Goal: Transaction & Acquisition: Purchase product/service

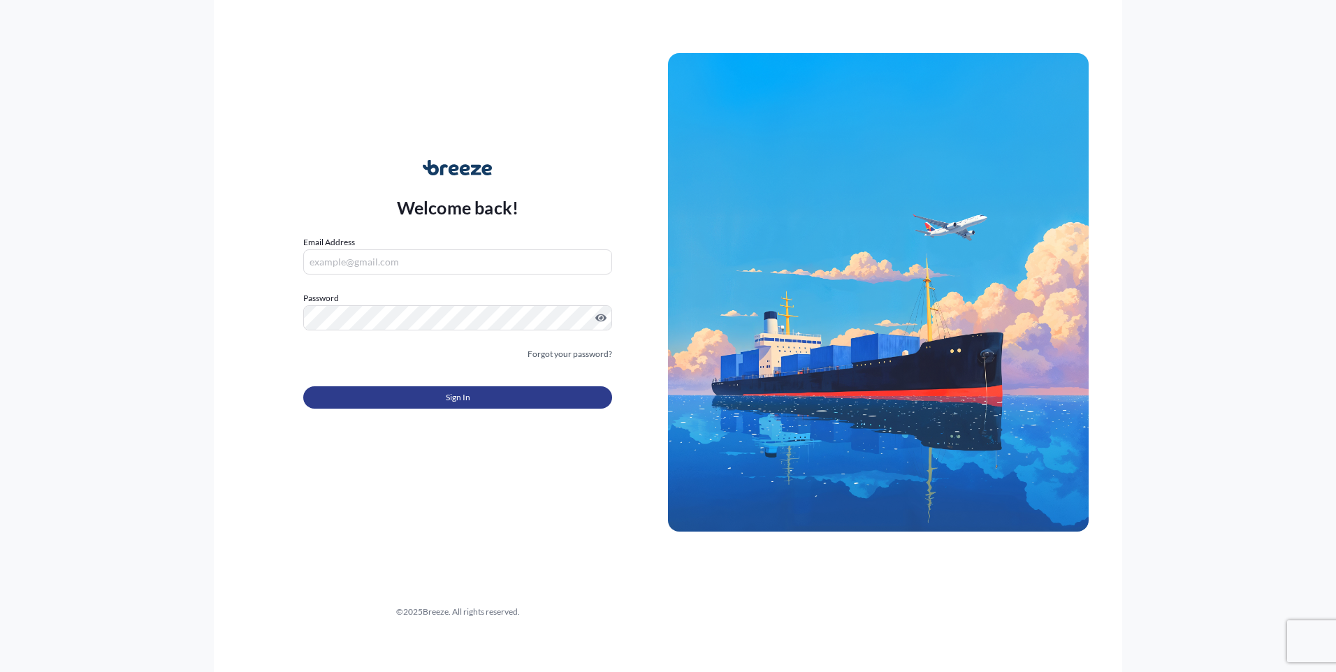
type input "[PERSON_NAME][EMAIL_ADDRESS][DOMAIN_NAME]"
click at [468, 402] on span "Sign In" at bounding box center [458, 398] width 24 height 14
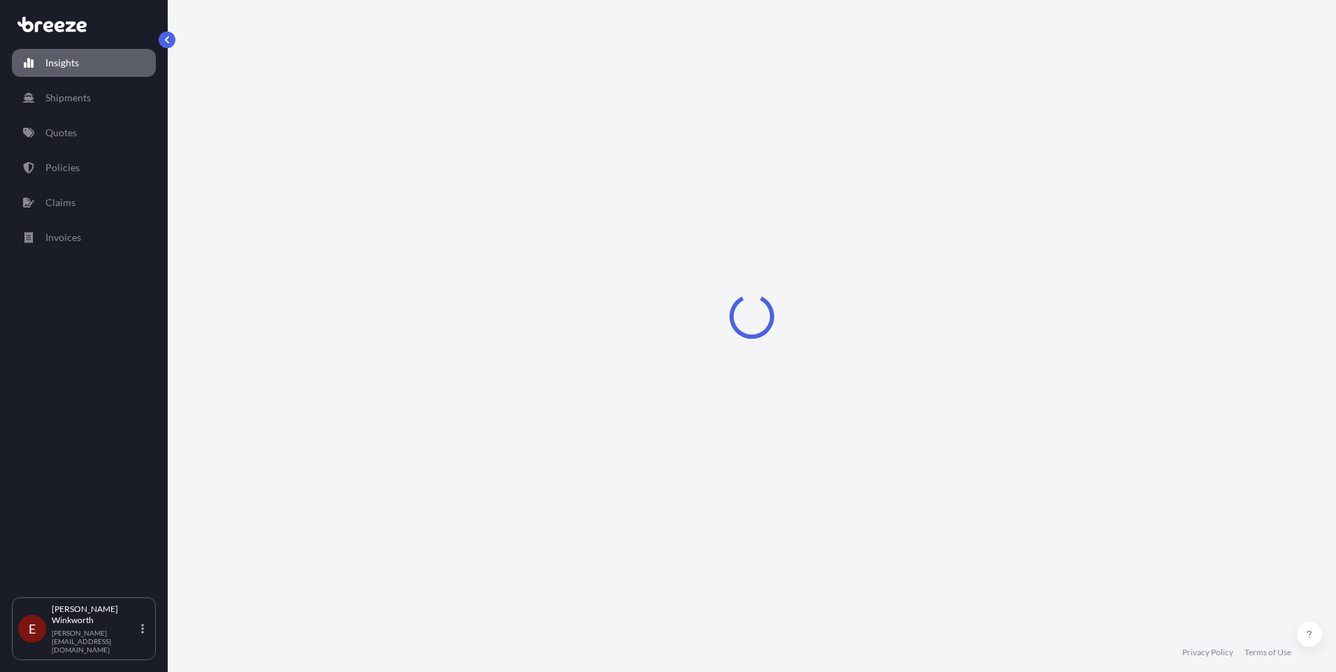
select select "2025"
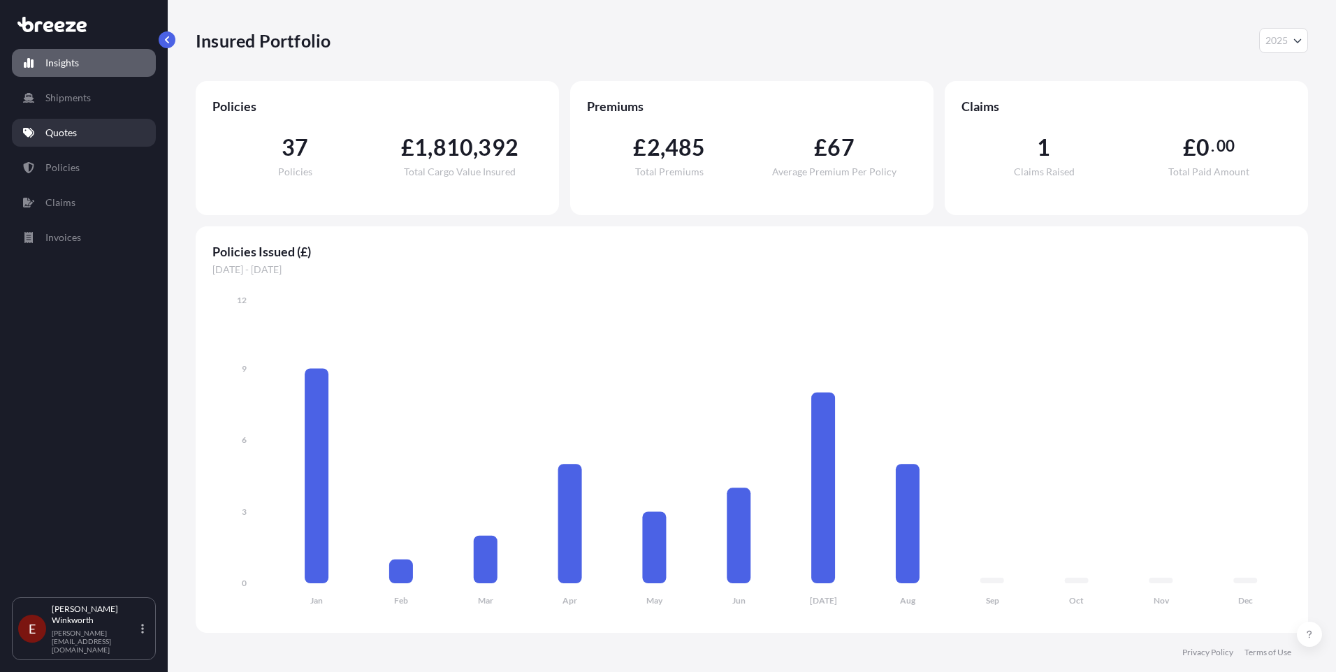
click at [69, 133] on p "Quotes" at bounding box center [60, 133] width 31 height 14
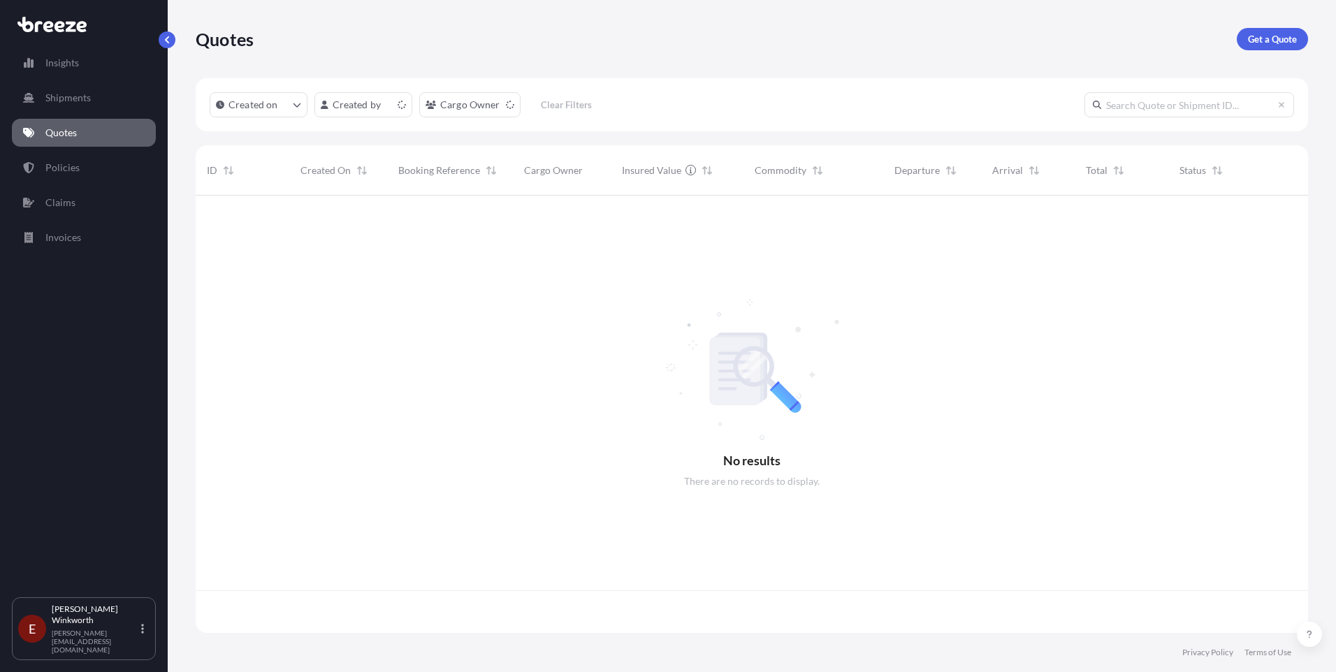
scroll to position [435, 1102]
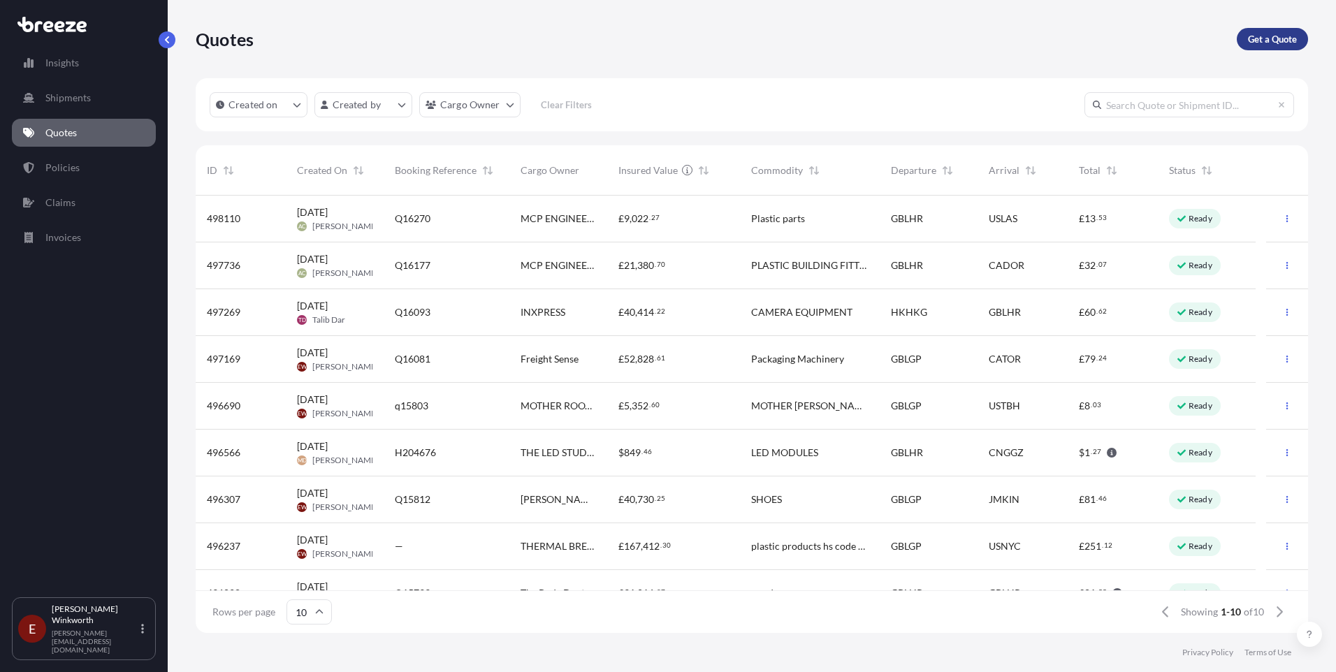
click at [1275, 43] on p "Get a Quote" at bounding box center [1272, 39] width 49 height 14
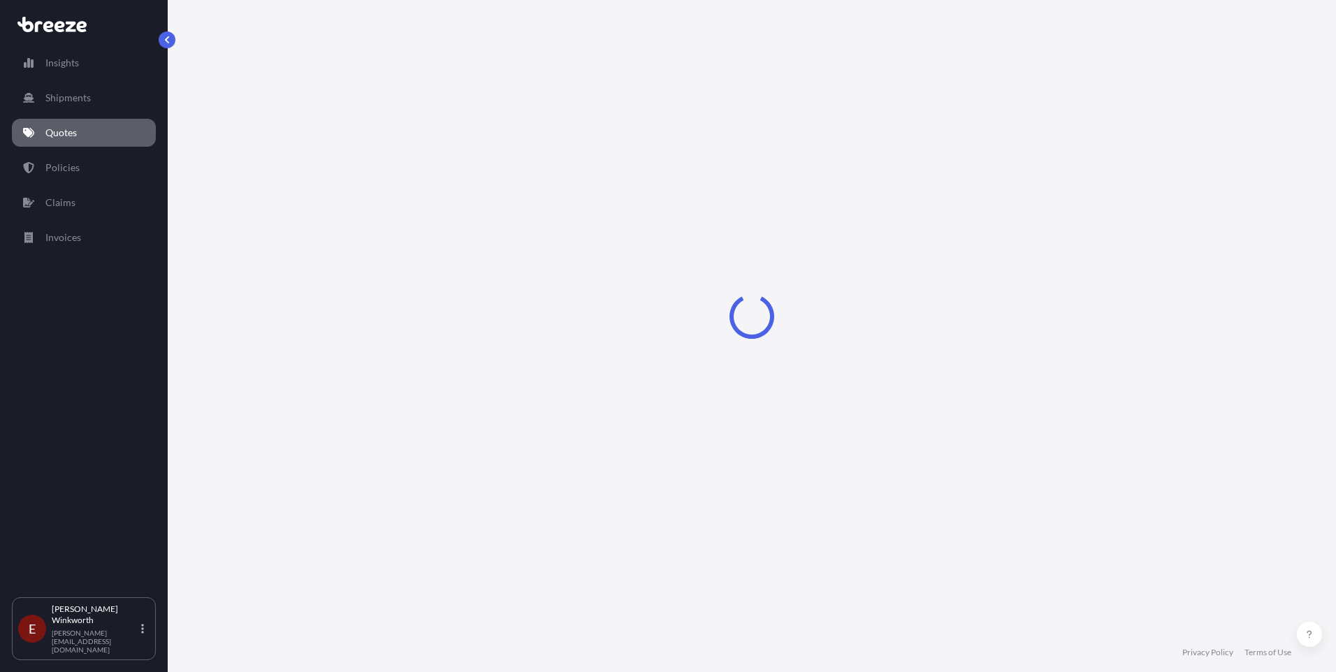
select select "Sea"
select select "1"
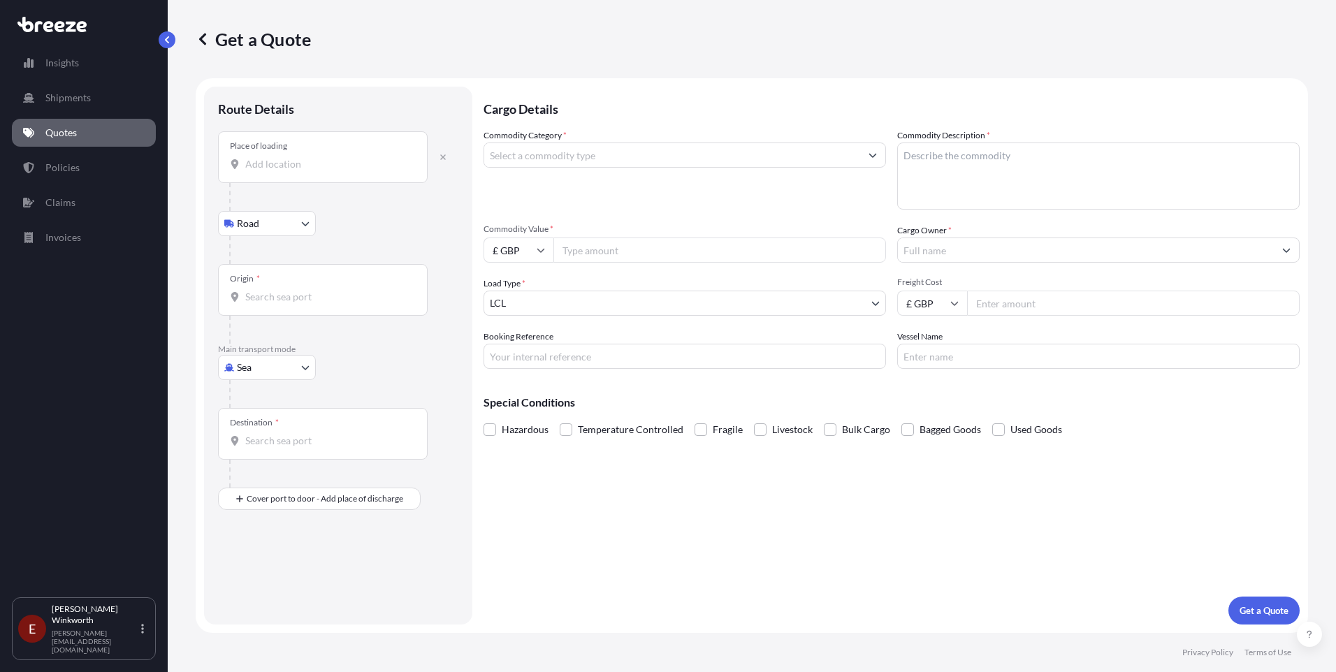
click at [267, 168] on input "Place of loading" at bounding box center [327, 164] width 165 height 14
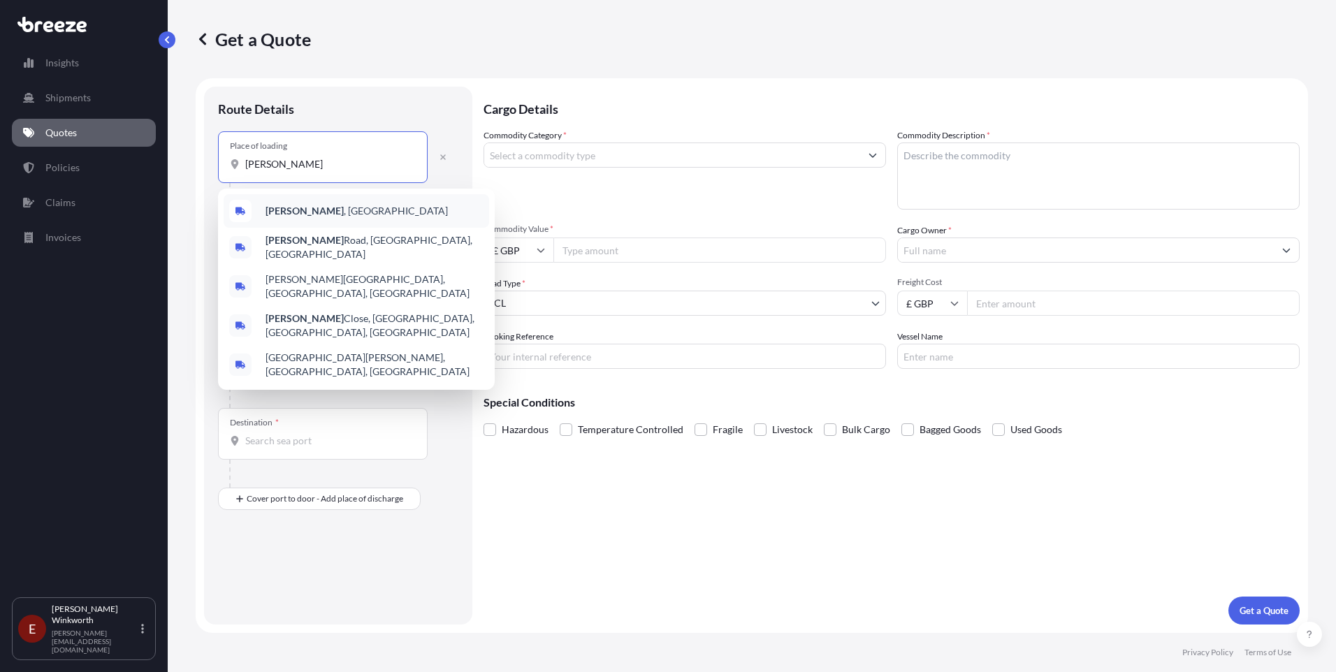
click at [291, 214] on b "[PERSON_NAME]" at bounding box center [305, 211] width 78 height 12
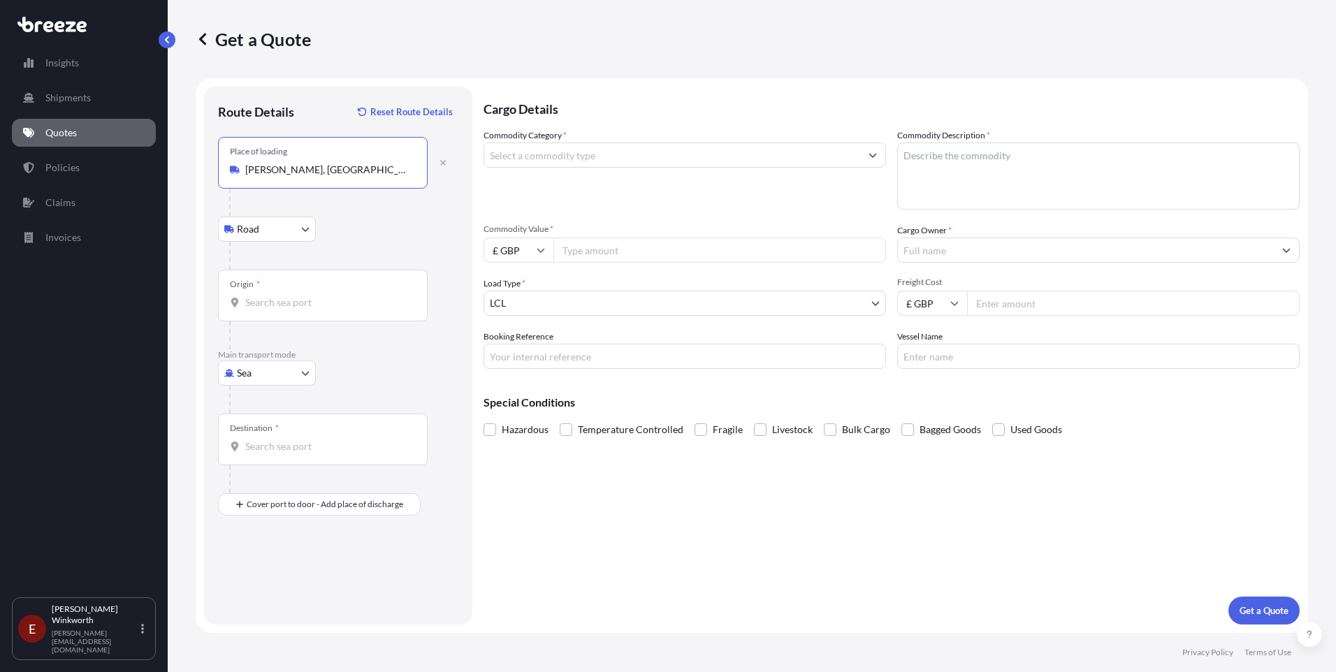
type input "[PERSON_NAME], [GEOGRAPHIC_DATA]"
click at [261, 296] on input "Origin *" at bounding box center [327, 303] width 165 height 14
type input "GBFXT - Felixstowe, [GEOGRAPHIC_DATA]"
click at [250, 454] on div "Destination *" at bounding box center [323, 440] width 210 height 52
click at [250, 454] on input "Destination *" at bounding box center [327, 447] width 165 height 14
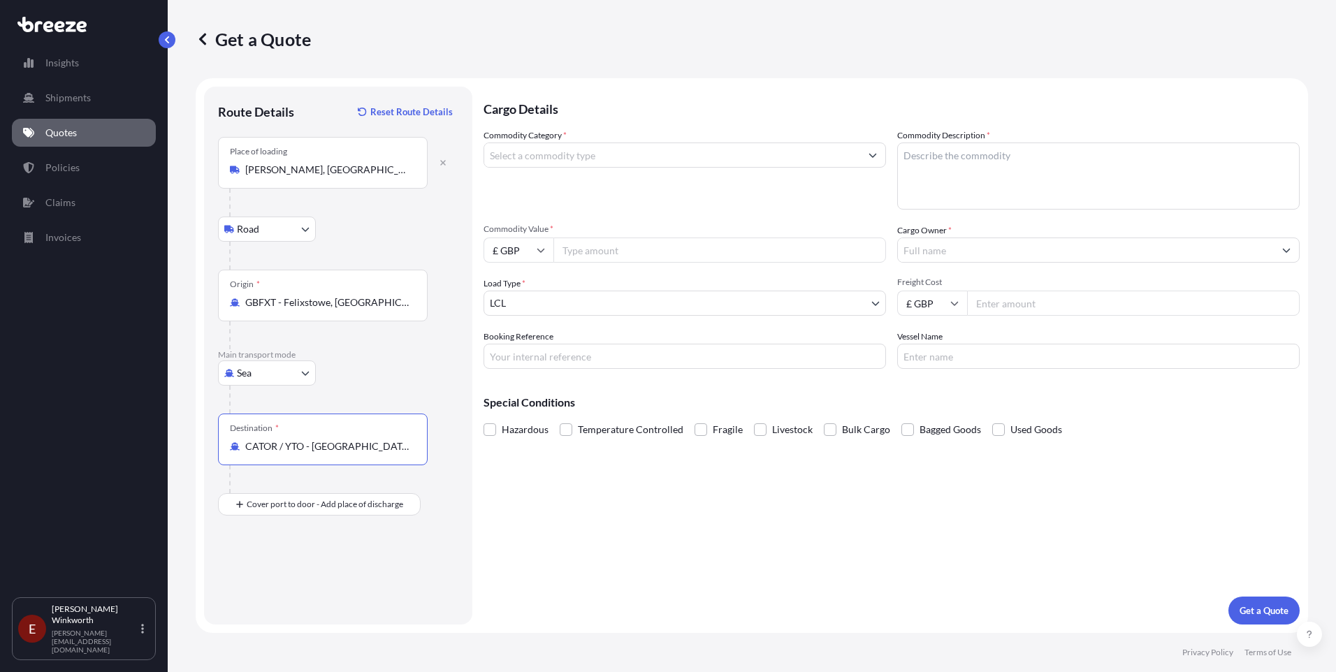
type input "CATOR / YTO - [GEOGRAPHIC_DATA], [GEOGRAPHIC_DATA]"
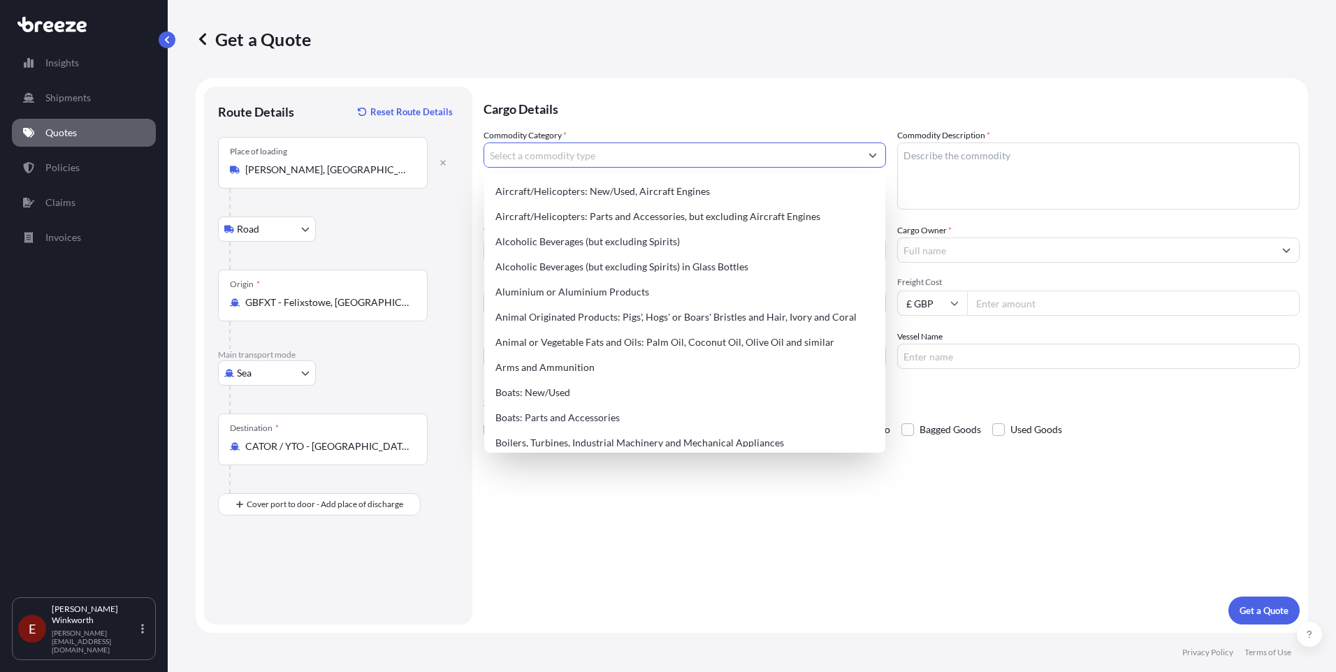
click at [537, 153] on input "Commodity Category *" at bounding box center [672, 155] width 376 height 25
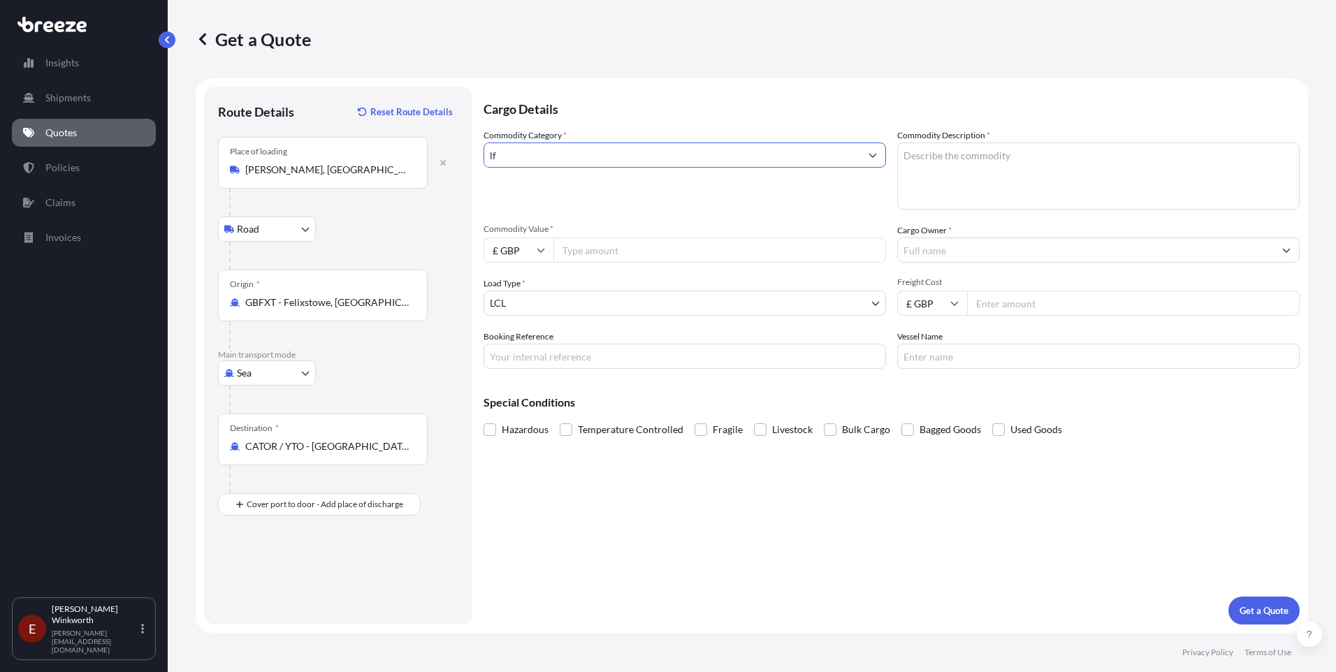
type input "l"
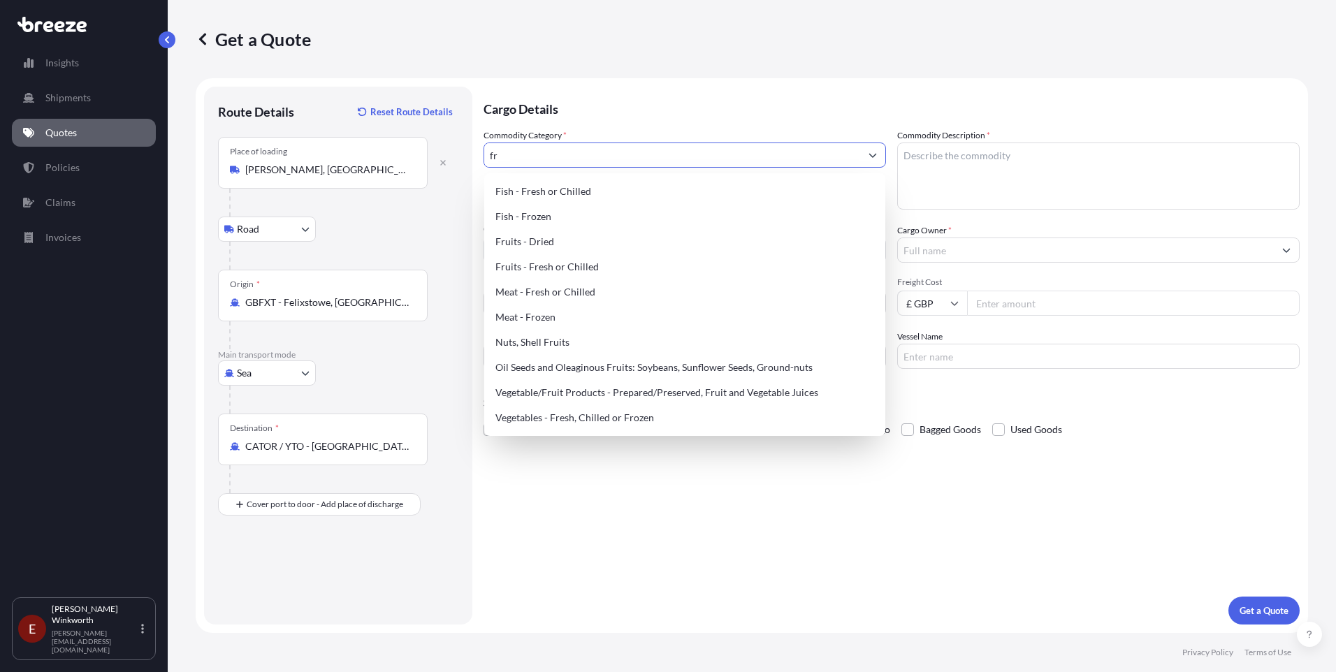
type input "f"
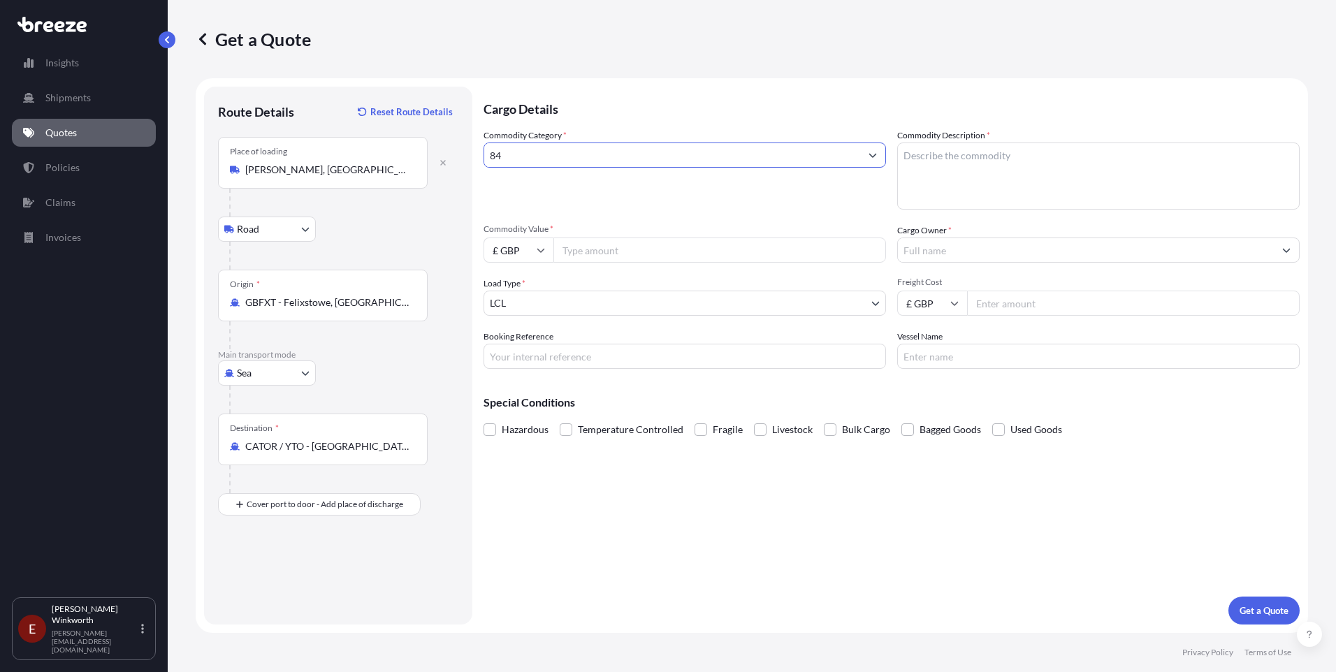
type input "8"
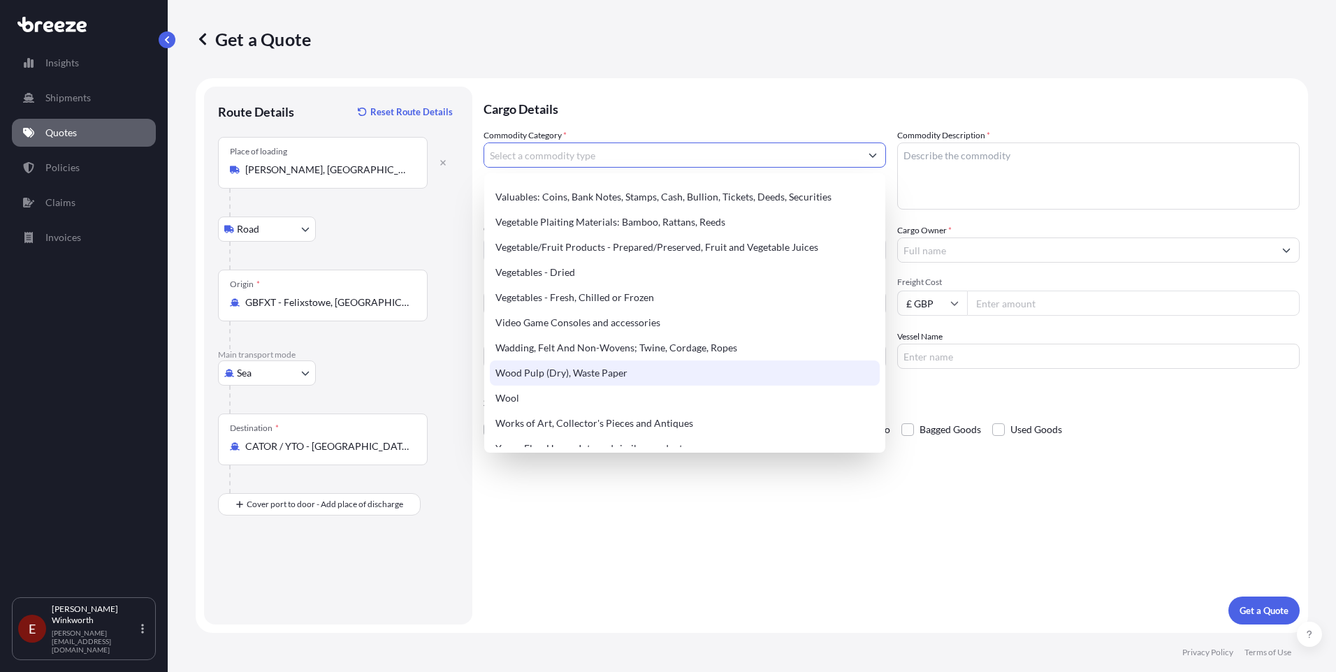
scroll to position [3254, 0]
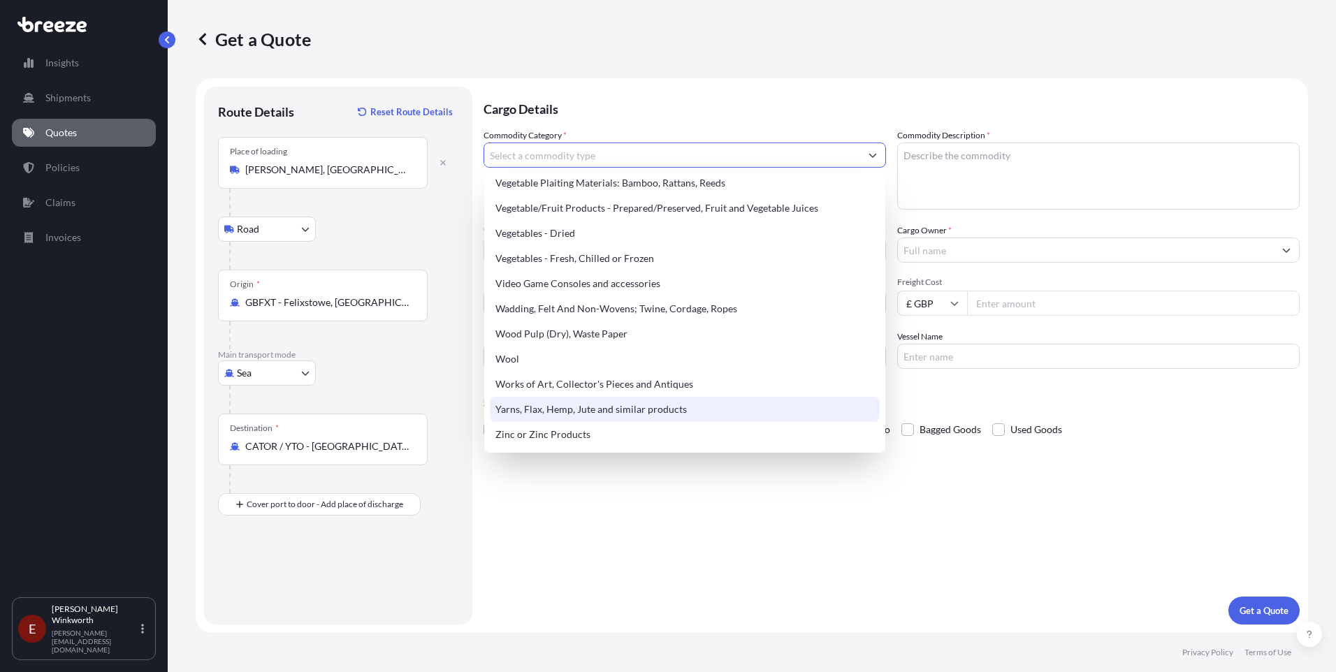
click at [67, 132] on p "Quotes" at bounding box center [60, 133] width 31 height 14
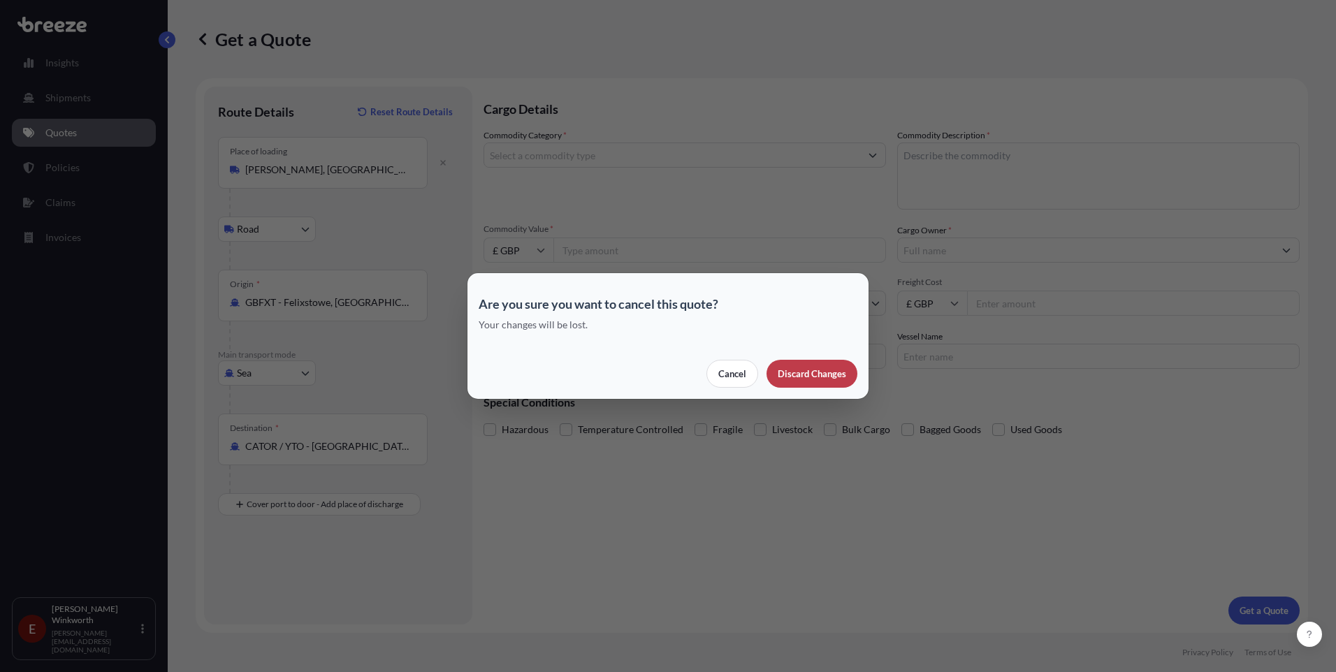
click at [805, 369] on div "Cancel Discard Changes" at bounding box center [668, 374] width 379 height 28
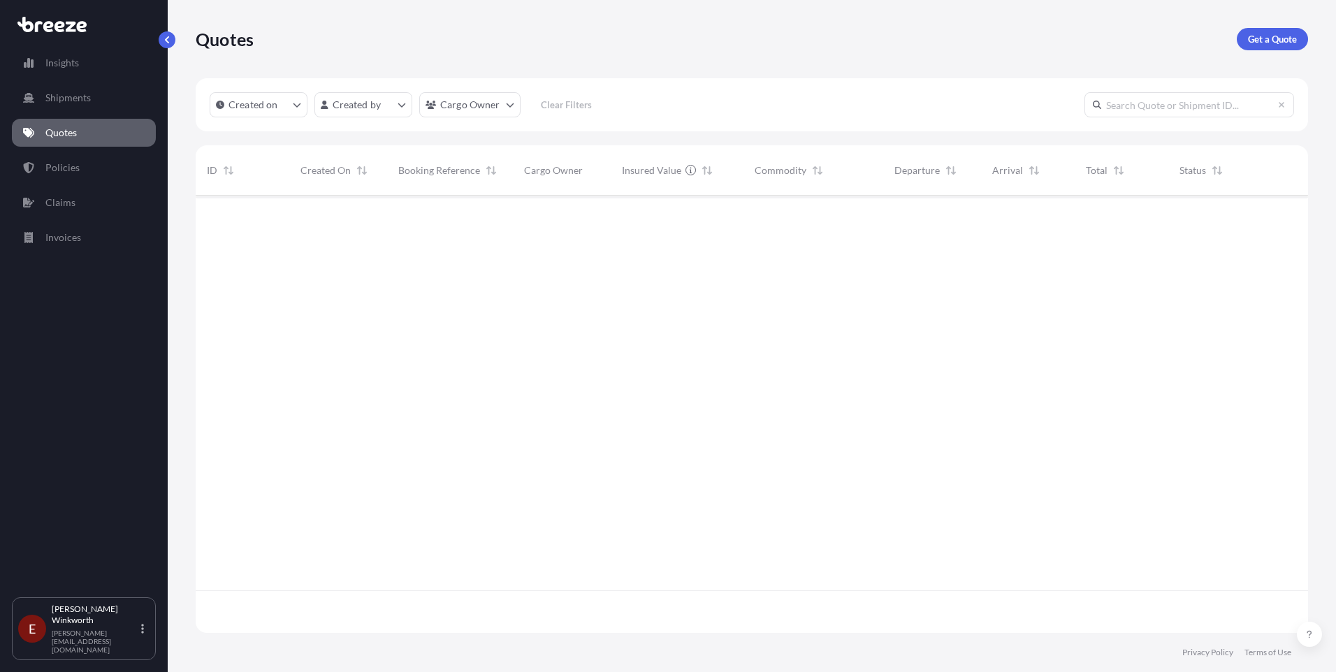
scroll to position [435, 1102]
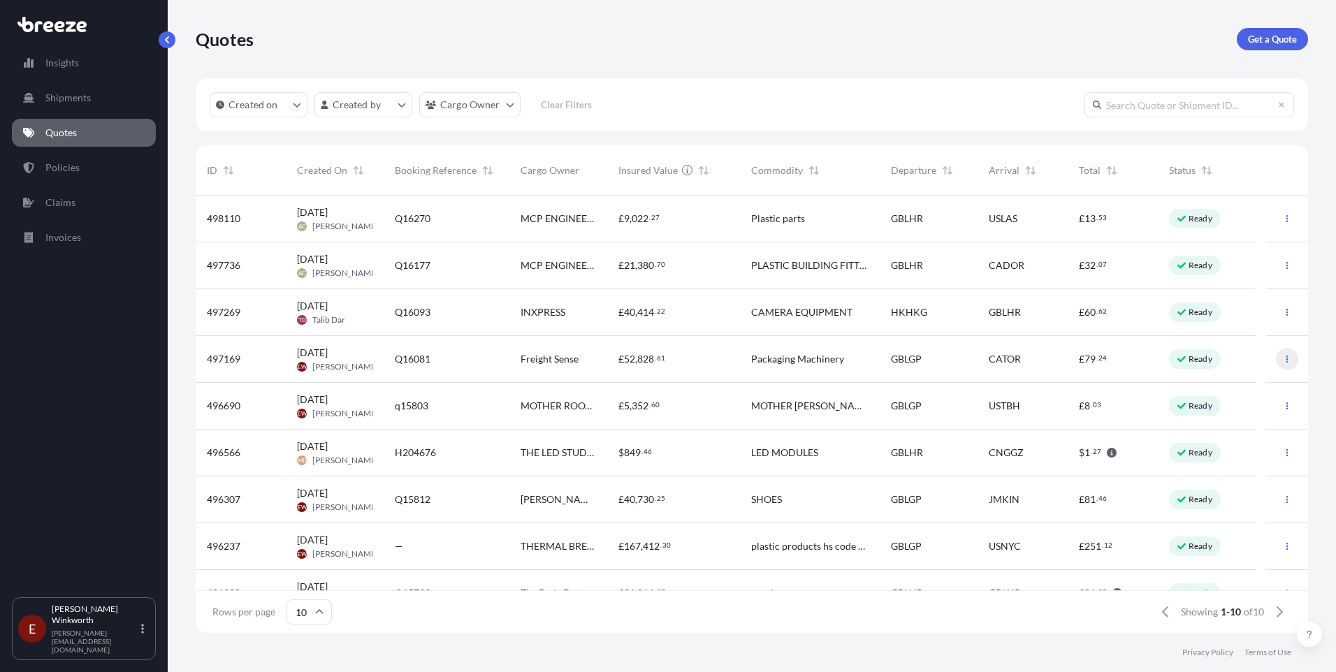
click at [1283, 358] on icon "button" at bounding box center [1287, 359] width 8 height 8
click at [1196, 363] on p "Edit quote" at bounding box center [1209, 362] width 45 height 14
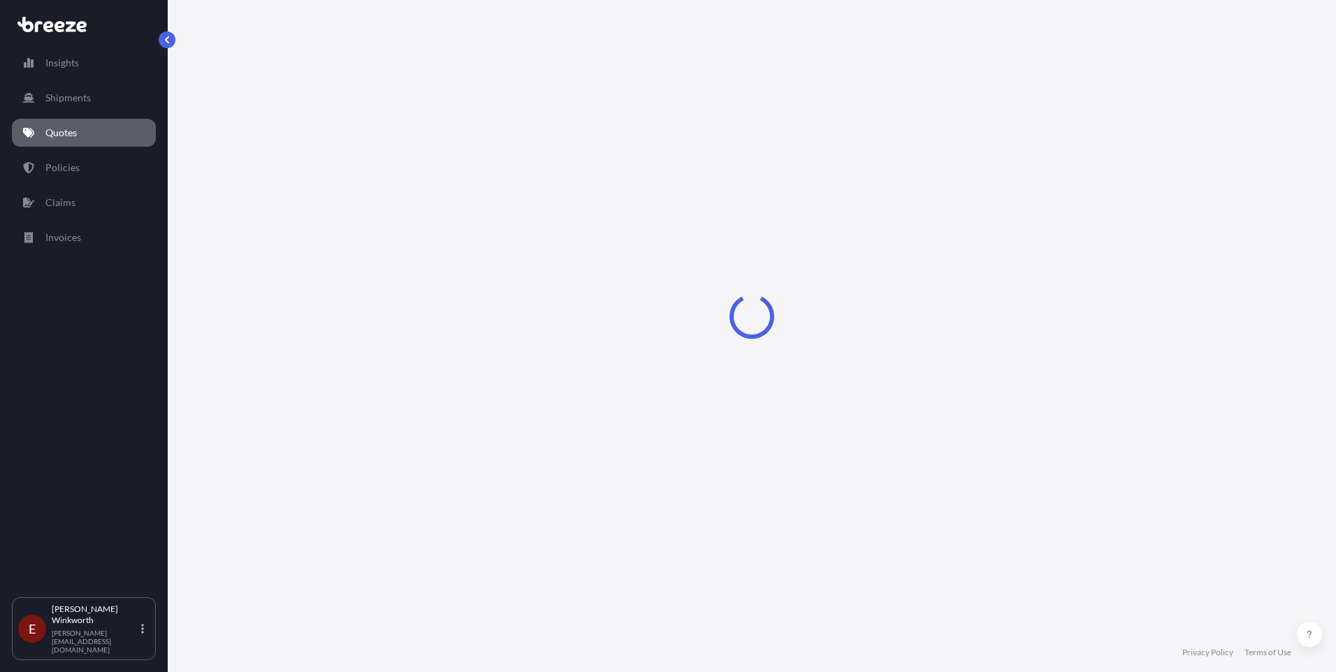
select select "Road"
select select "Sea"
select select "Road"
select select "2"
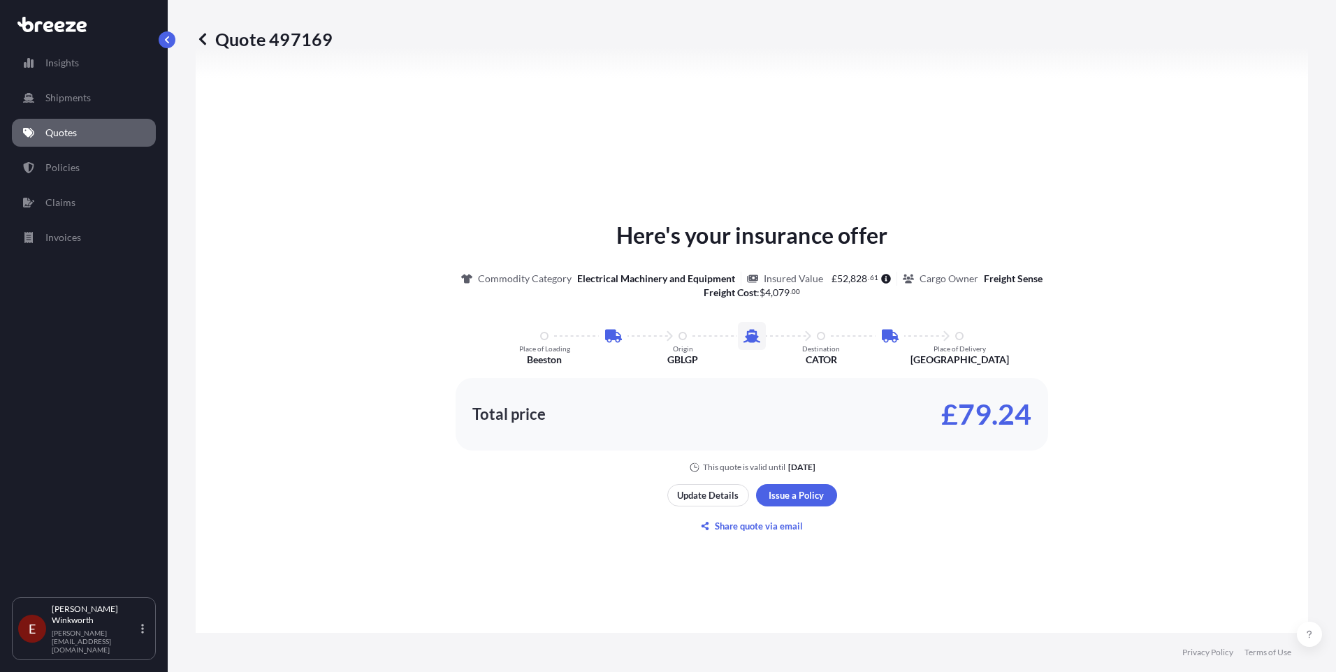
scroll to position [699, 0]
click at [725, 495] on p "Update Details" at bounding box center [707, 495] width 61 height 14
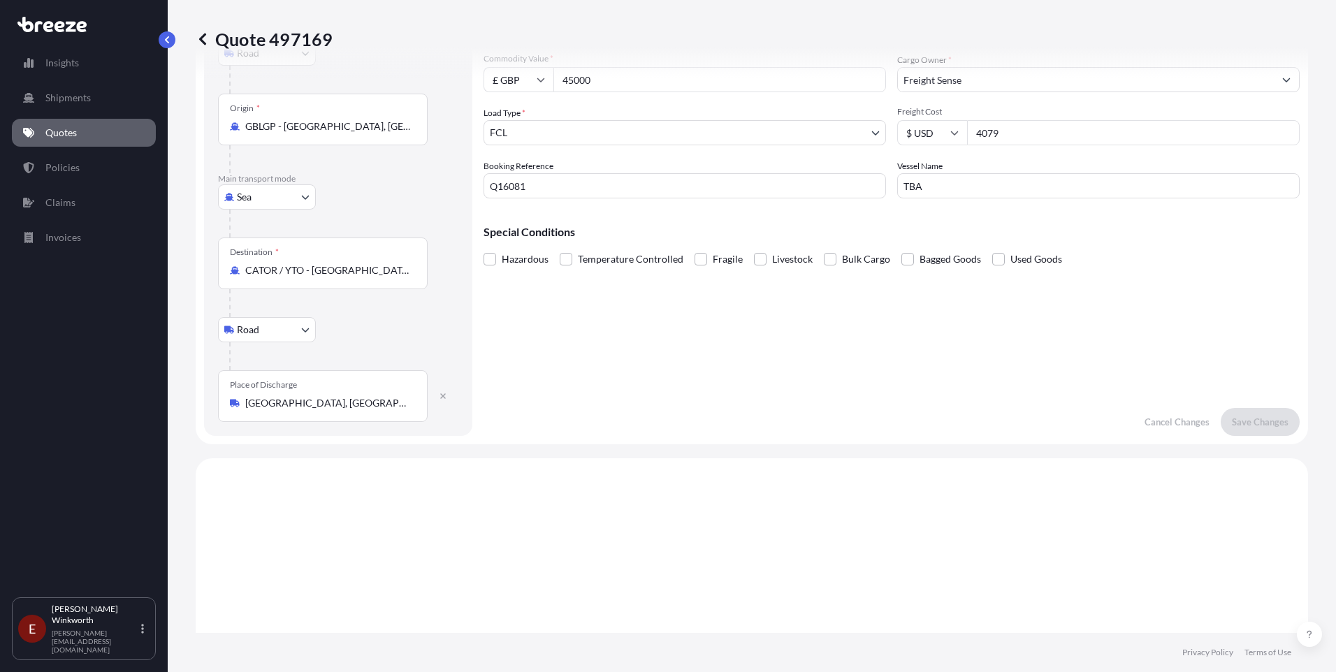
scroll to position [22, 0]
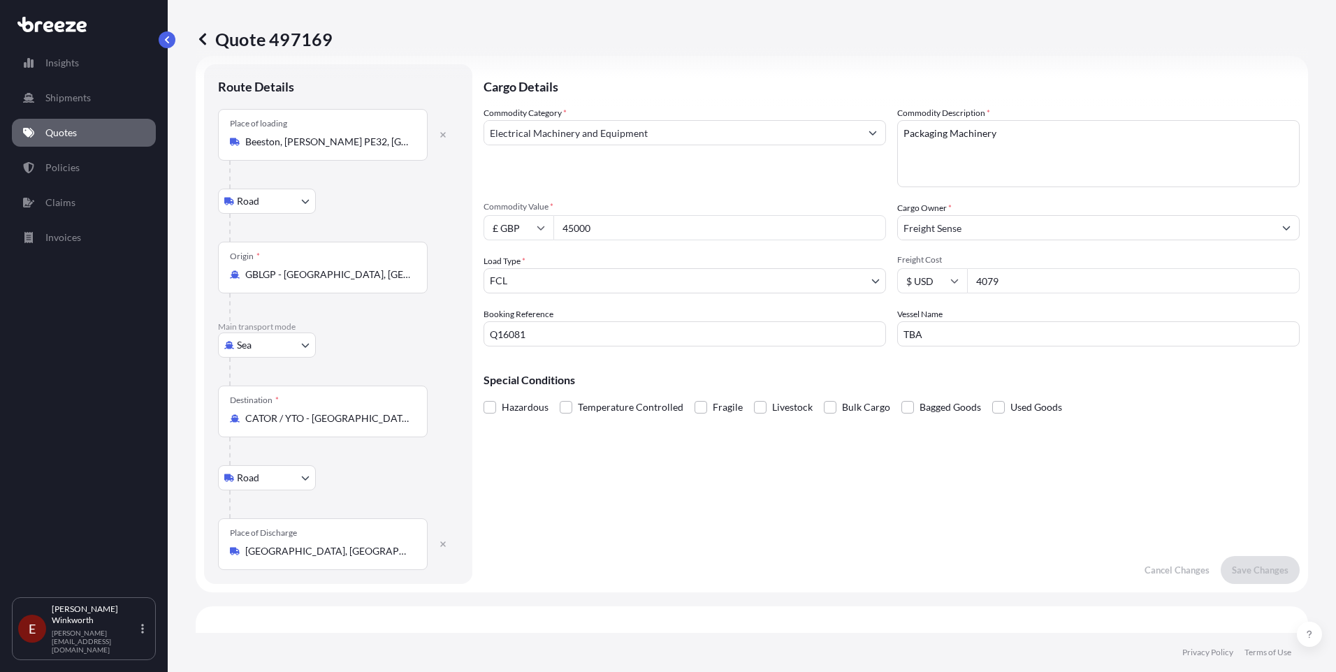
click at [606, 226] on input "45000" at bounding box center [719, 227] width 333 height 25
type input "4"
type input "40335.7"
click at [1247, 572] on p "Save Changes" at bounding box center [1260, 570] width 57 height 14
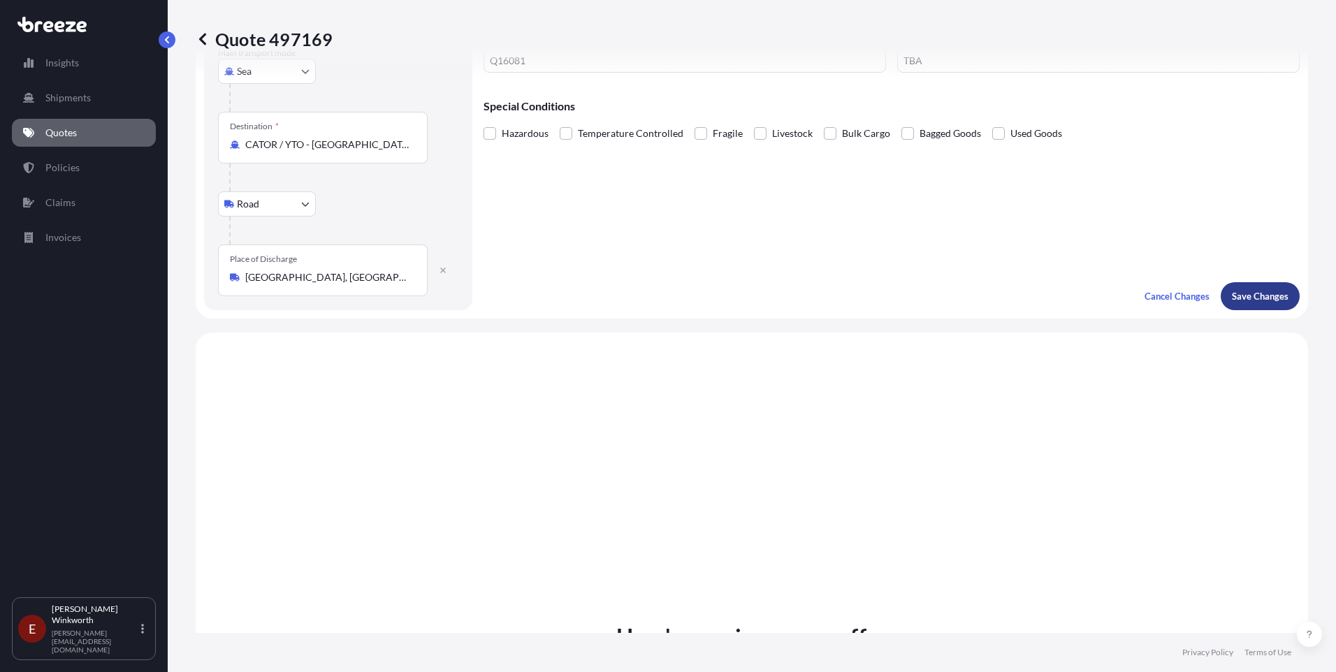
scroll to position [559, 0]
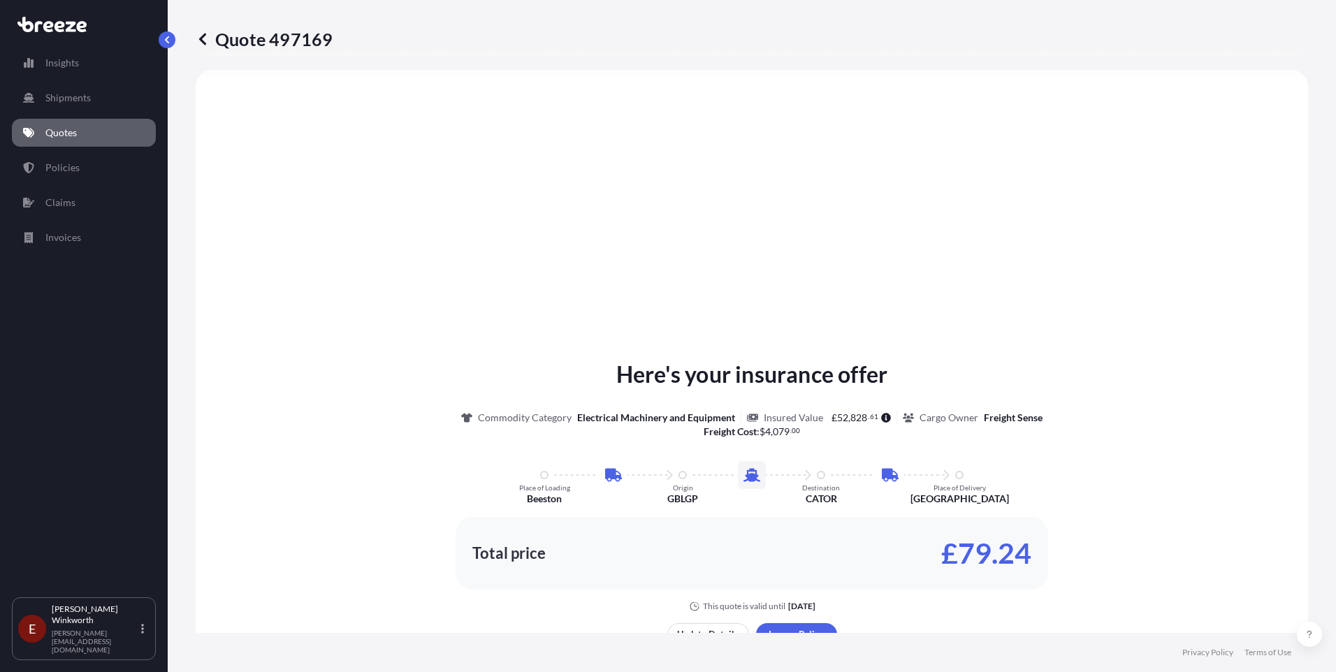
select select "Road"
select select "Sea"
select select "Road"
select select "2"
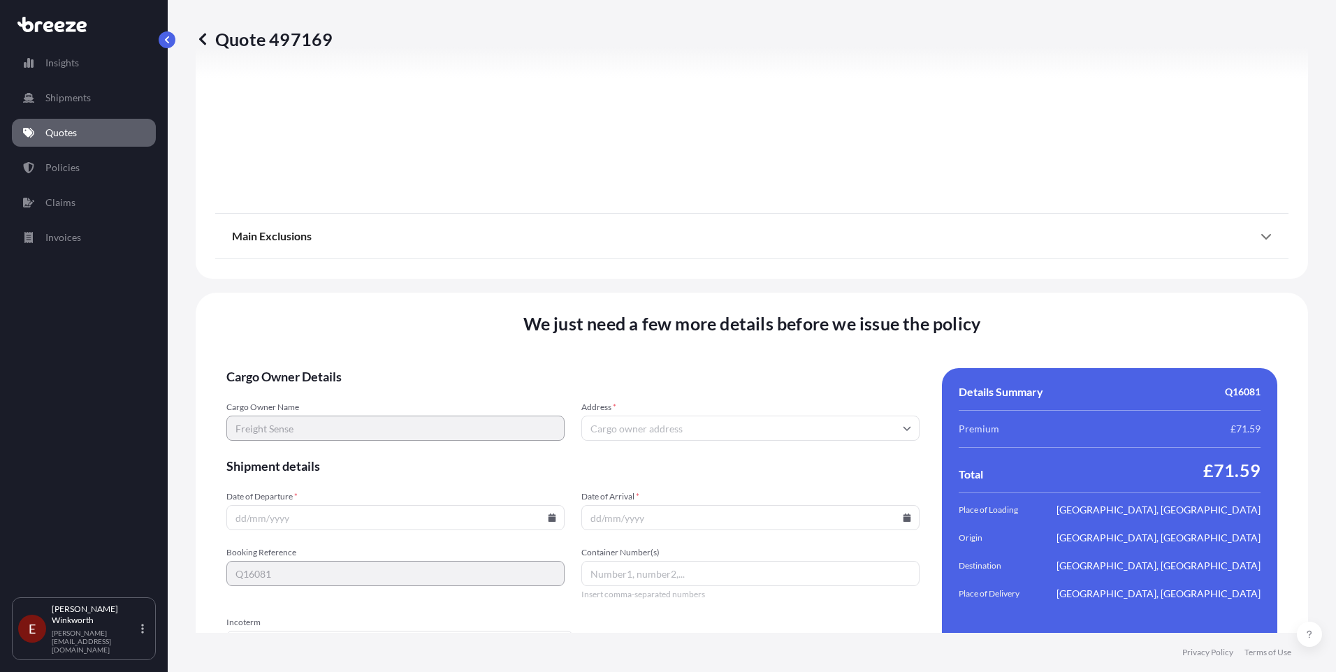
scroll to position [1822, 0]
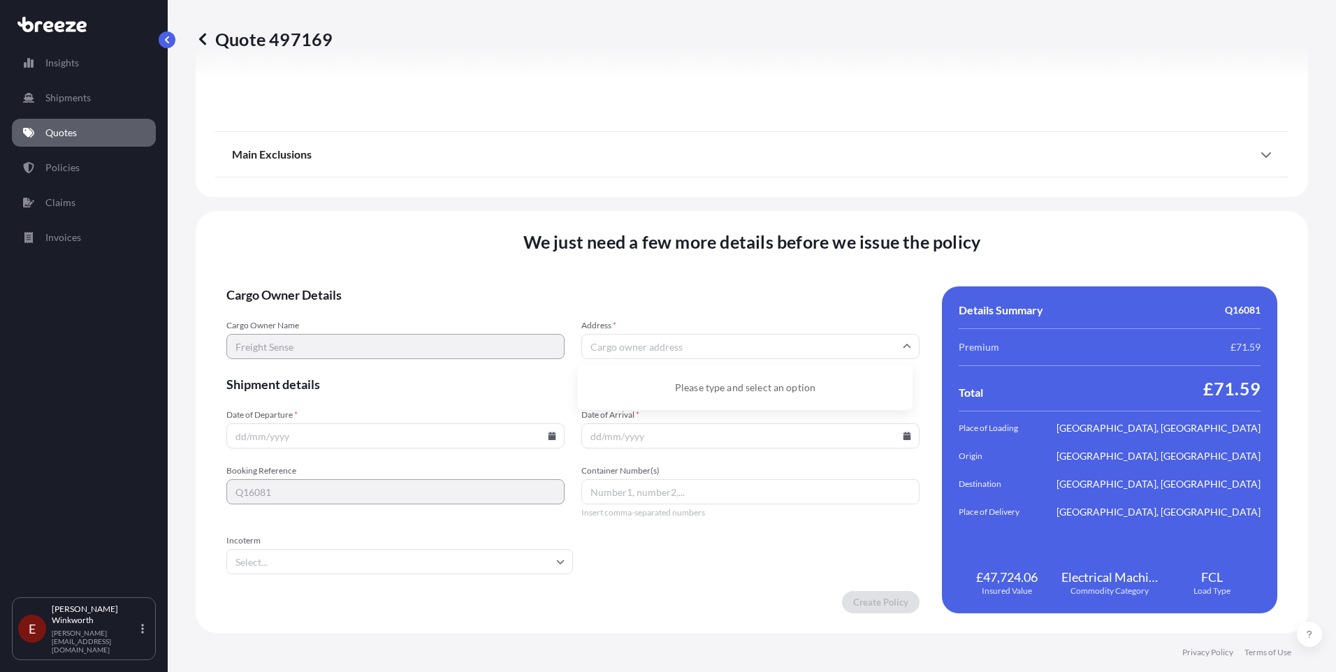
click at [622, 347] on input "Address *" at bounding box center [750, 346] width 338 height 25
click at [217, 350] on div "We just need a few more details before we issue the policy Cargo Owner Details …" at bounding box center [752, 422] width 1112 height 422
click at [204, 41] on icon at bounding box center [203, 39] width 14 height 14
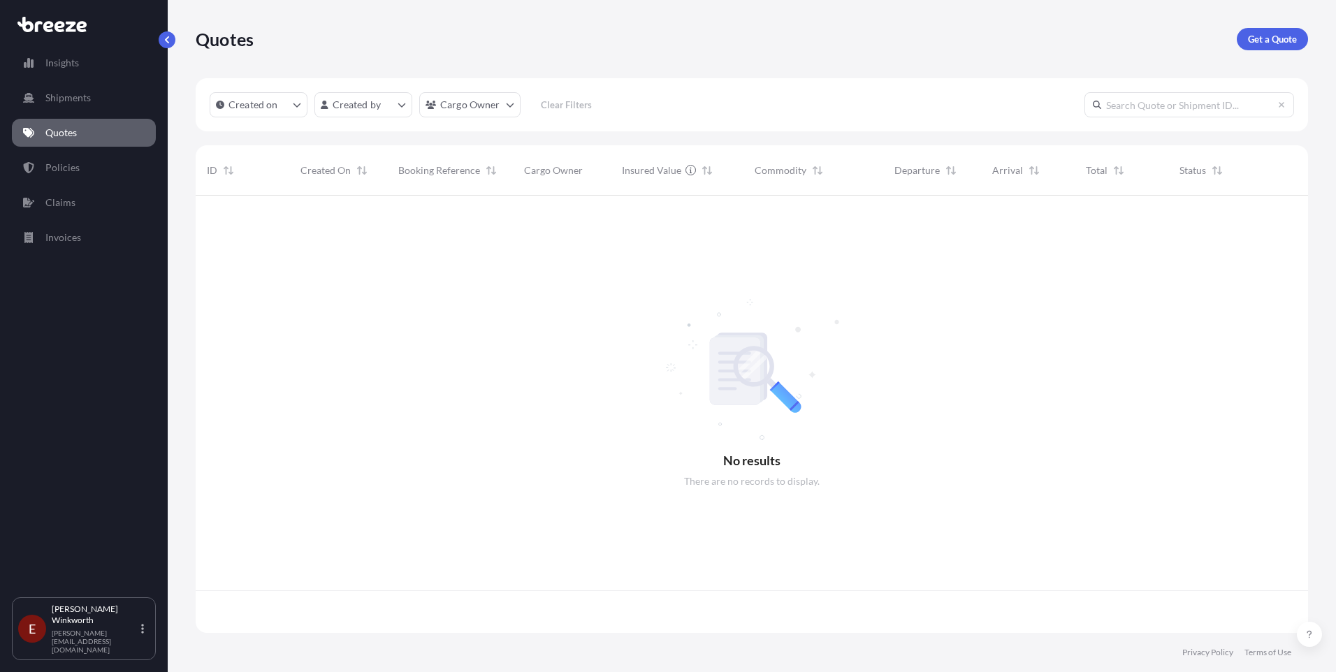
scroll to position [435, 1102]
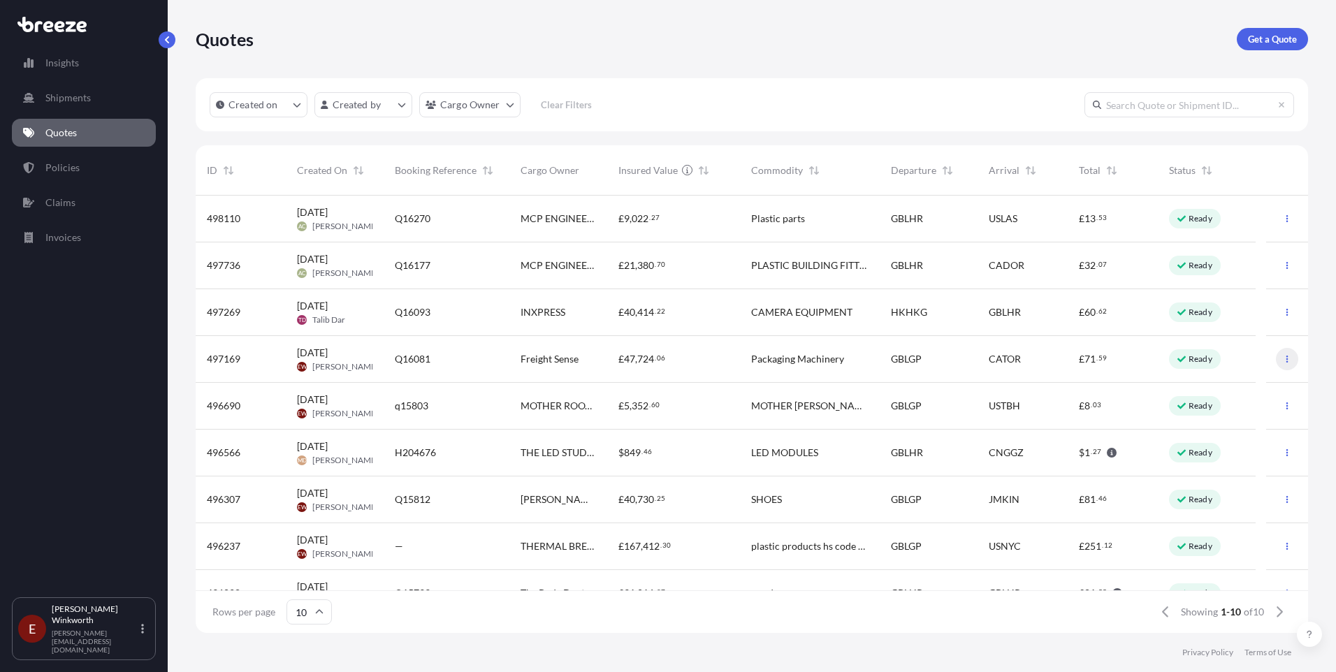
click at [1283, 358] on icon "button" at bounding box center [1287, 359] width 8 height 8
click at [1224, 364] on p "Edit quote" at bounding box center [1209, 362] width 45 height 14
select select "Road"
select select "Sea"
select select "Road"
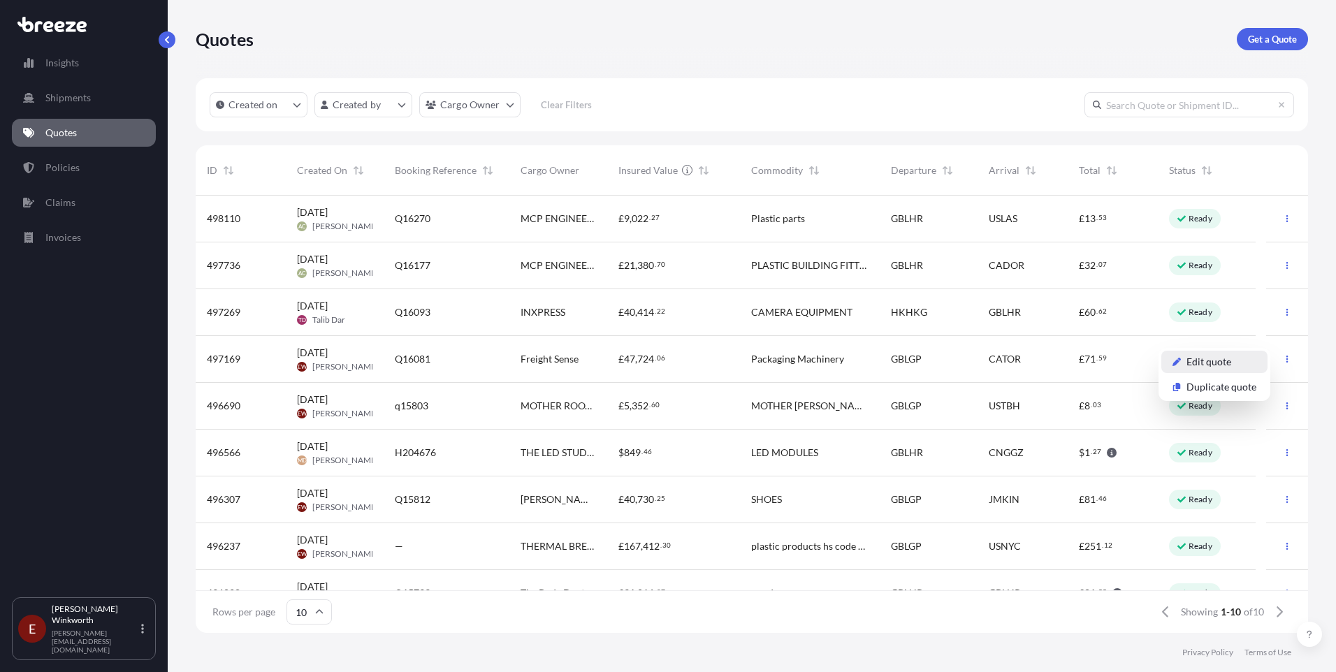
select select "2"
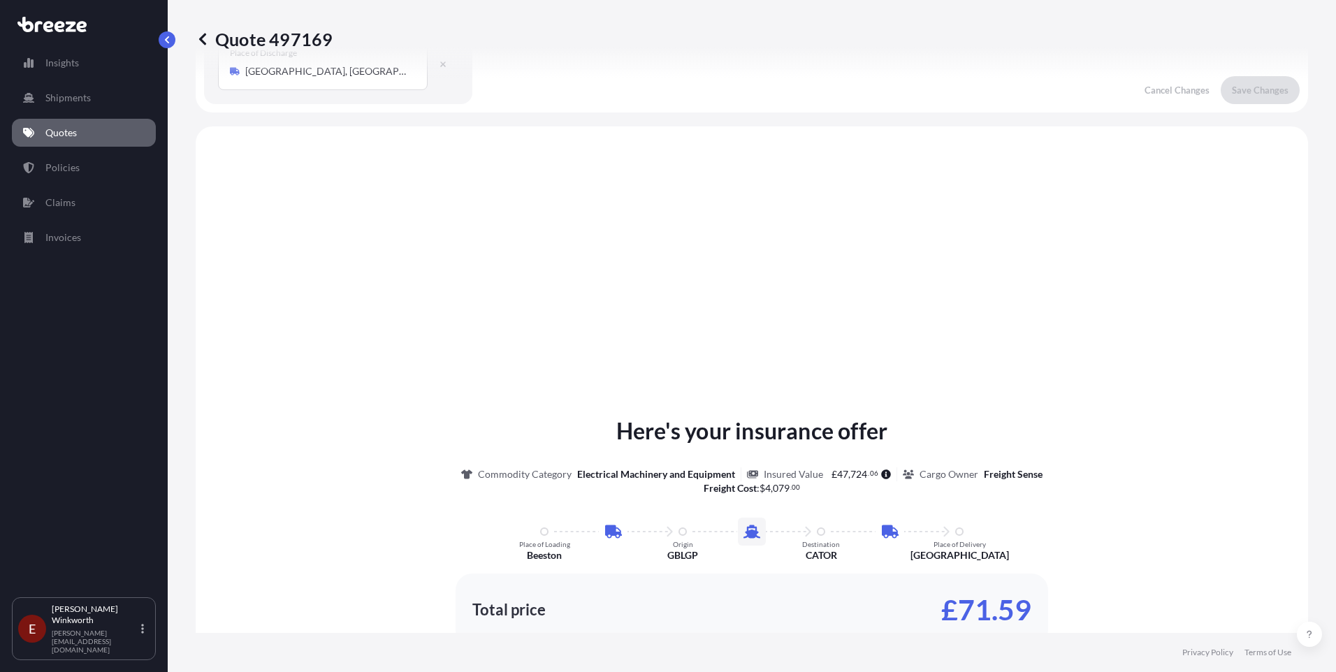
scroll to position [559, 0]
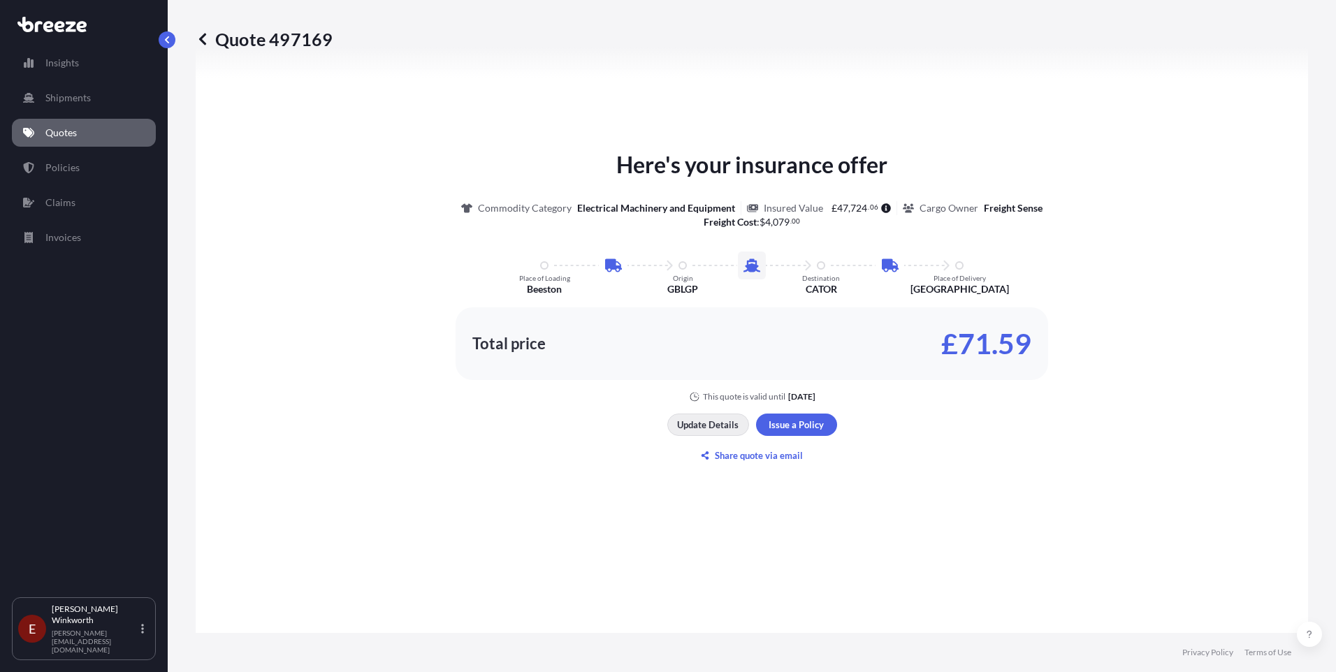
click at [709, 419] on p "Update Details" at bounding box center [707, 425] width 61 height 14
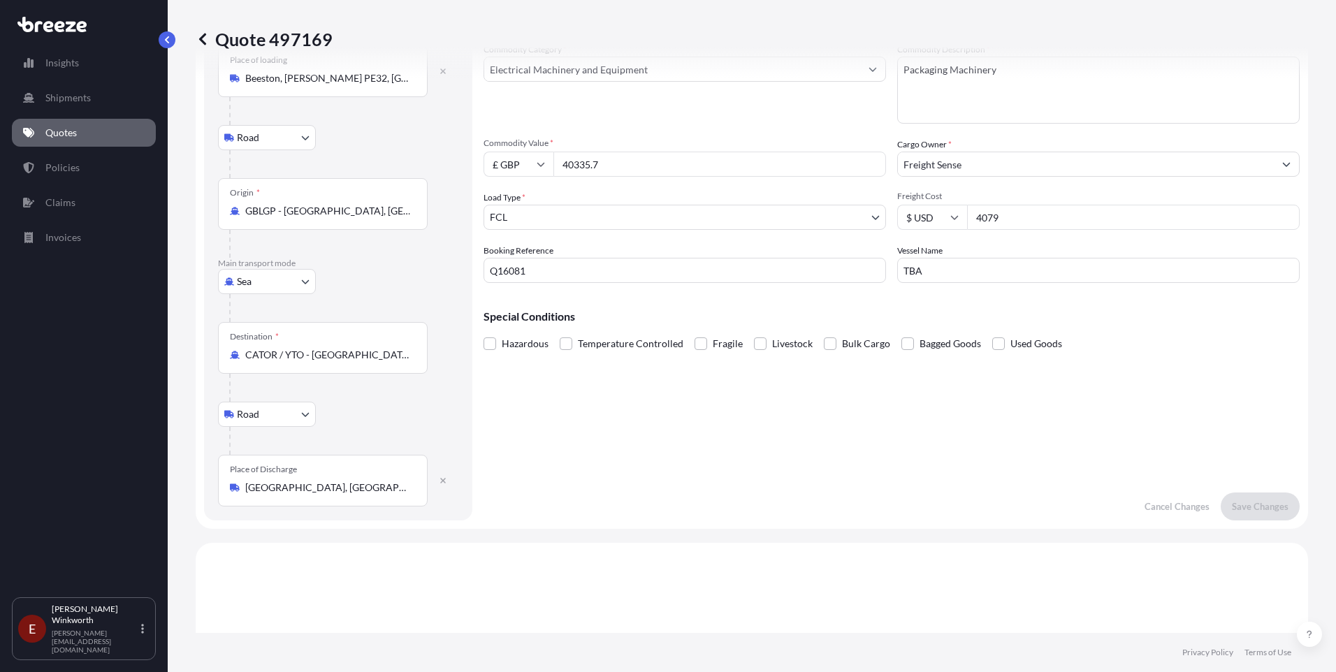
scroll to position [22, 0]
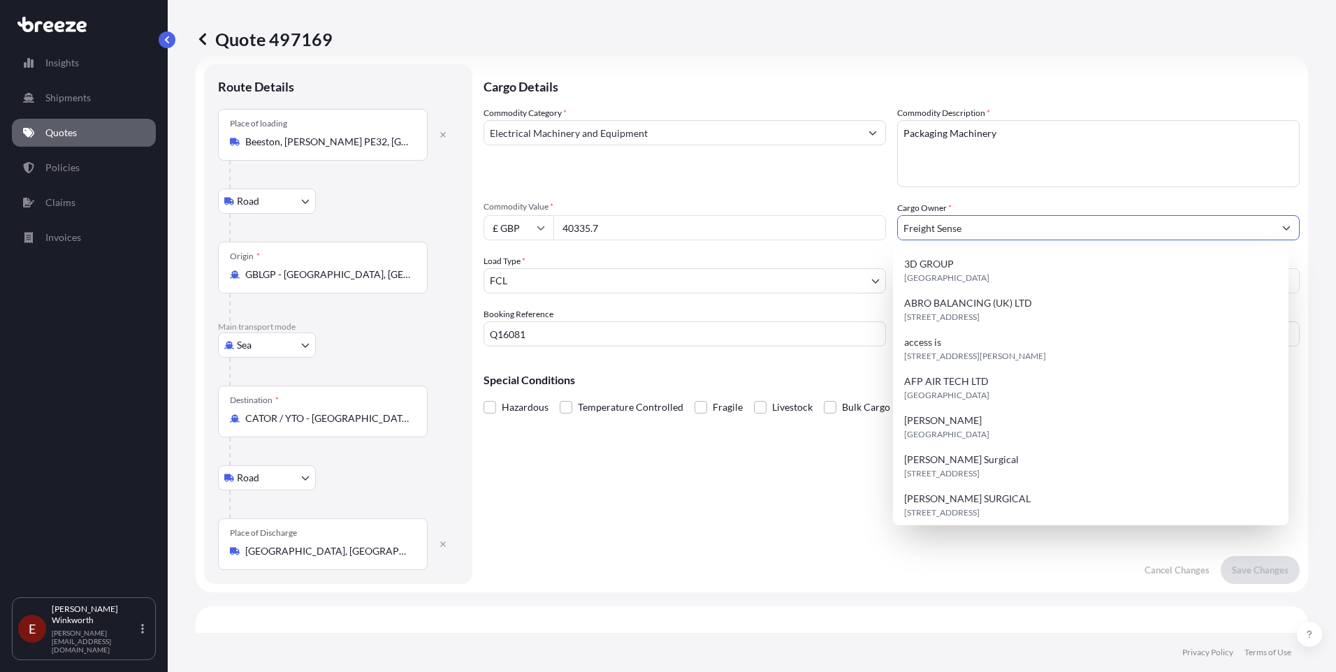
drag, startPoint x: 975, startPoint y: 227, endPoint x: 868, endPoint y: 227, distance: 106.9
click at [868, 227] on div "Commodity Category * Electrical Machinery and Equipment Commodity Description *…" at bounding box center [892, 226] width 816 height 240
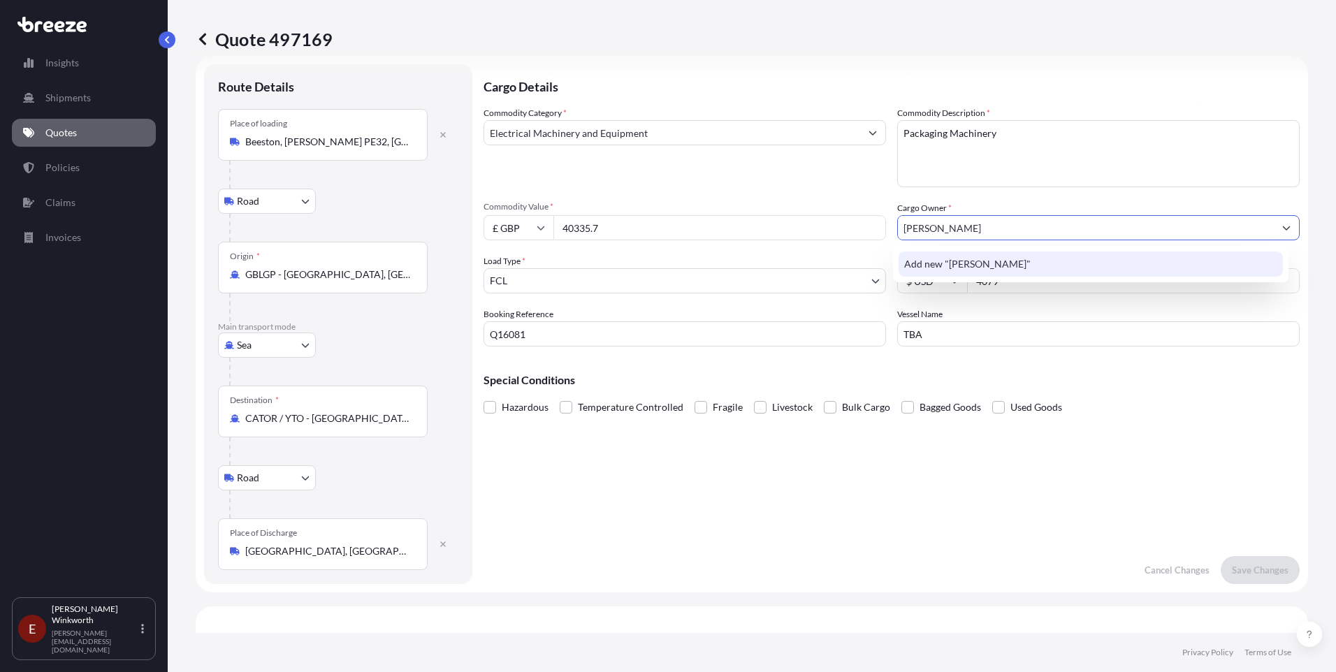
click at [991, 263] on span "Add new "[PERSON_NAME]"" at bounding box center [967, 264] width 126 height 14
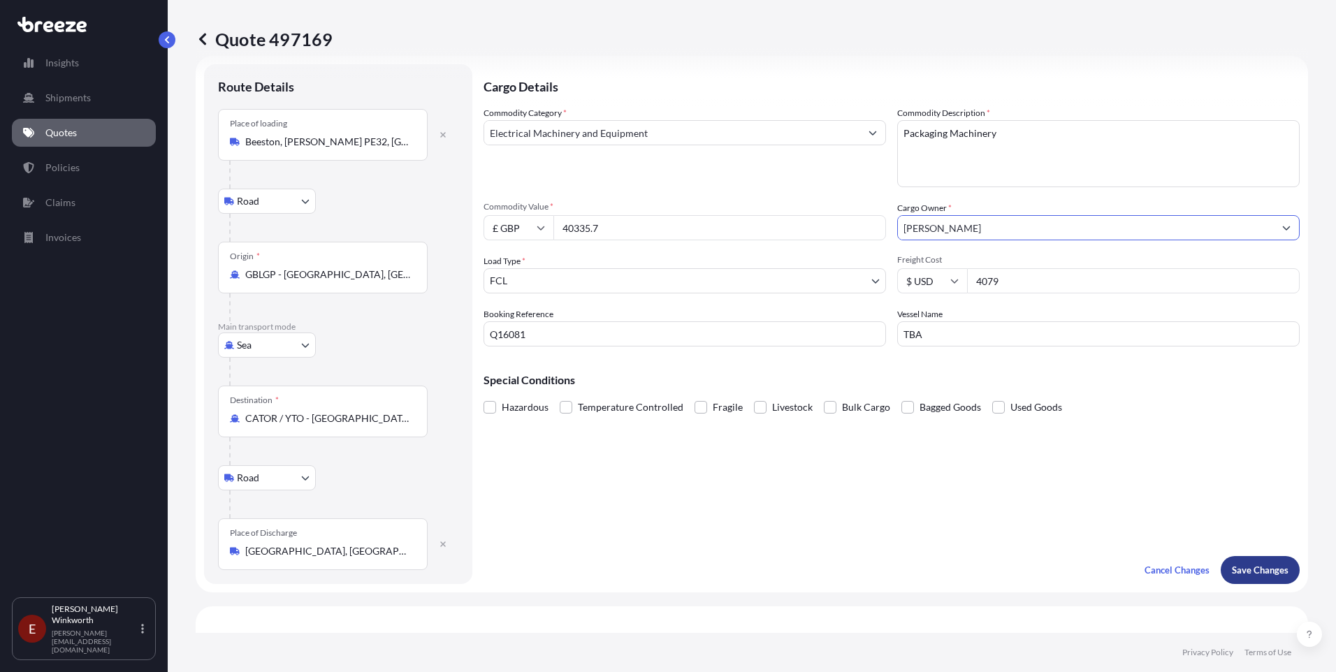
type input "[PERSON_NAME]"
click at [1239, 567] on p "Save Changes" at bounding box center [1260, 570] width 57 height 14
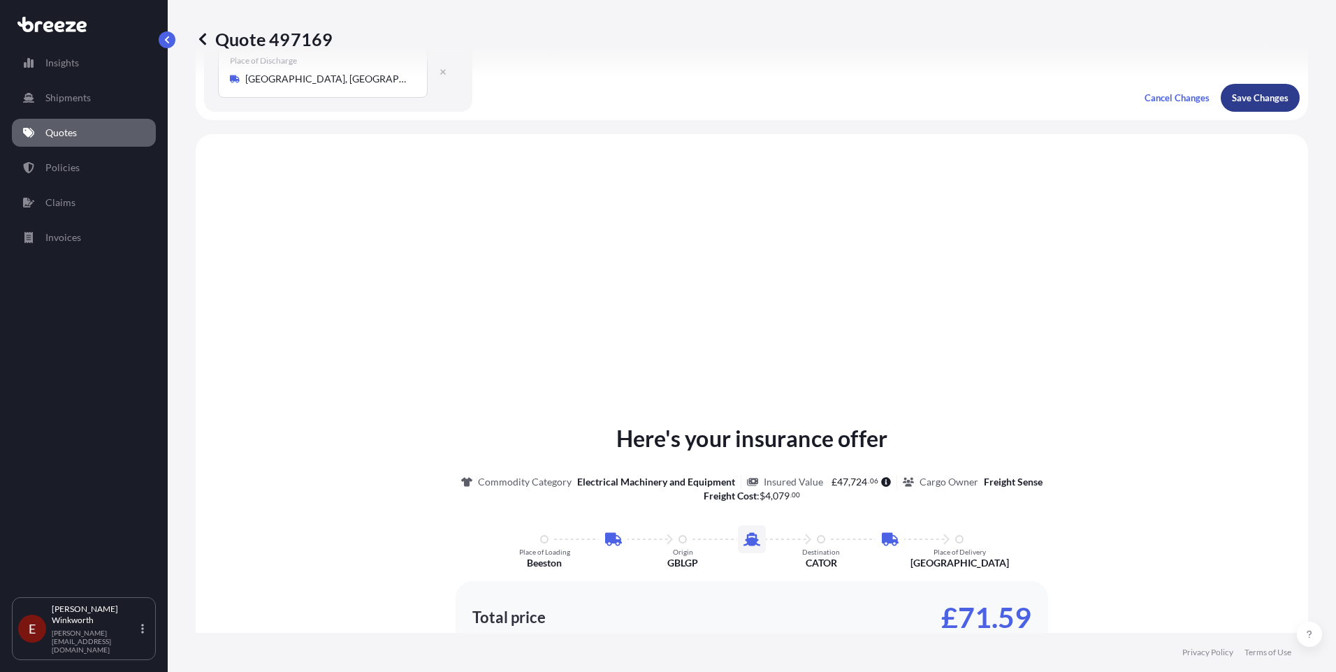
scroll to position [559, 0]
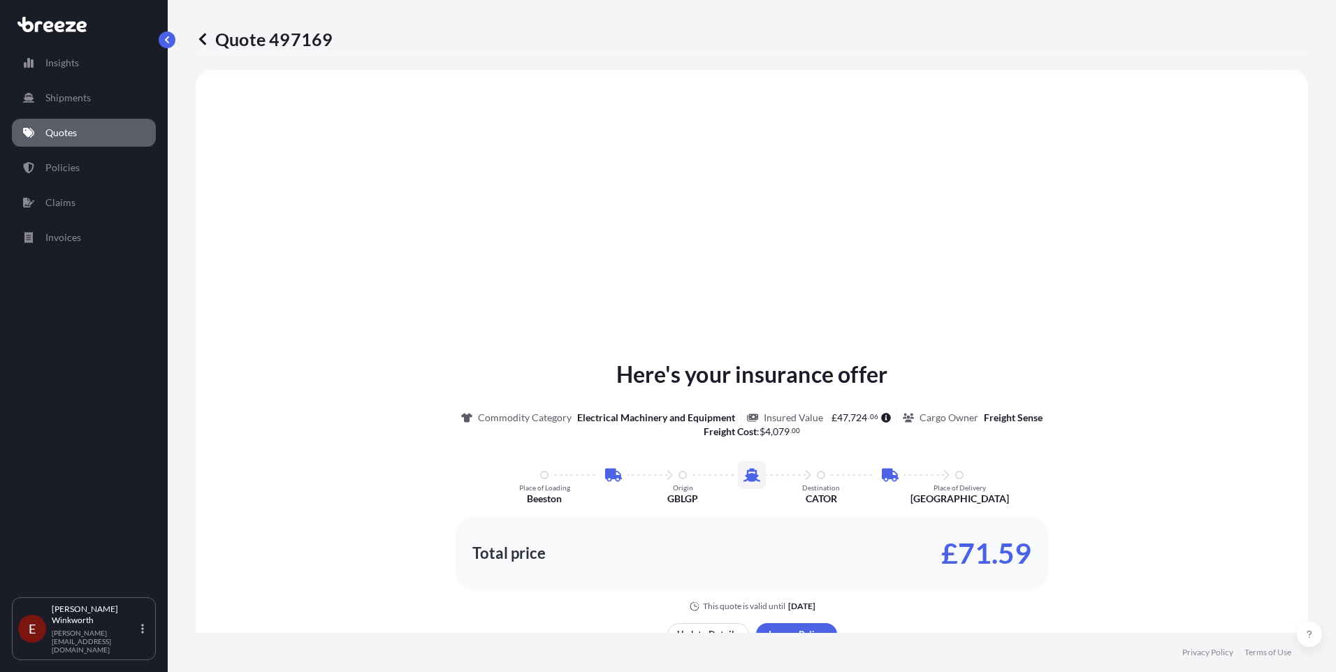
select select "Road"
select select "Sea"
select select "Road"
select select "2"
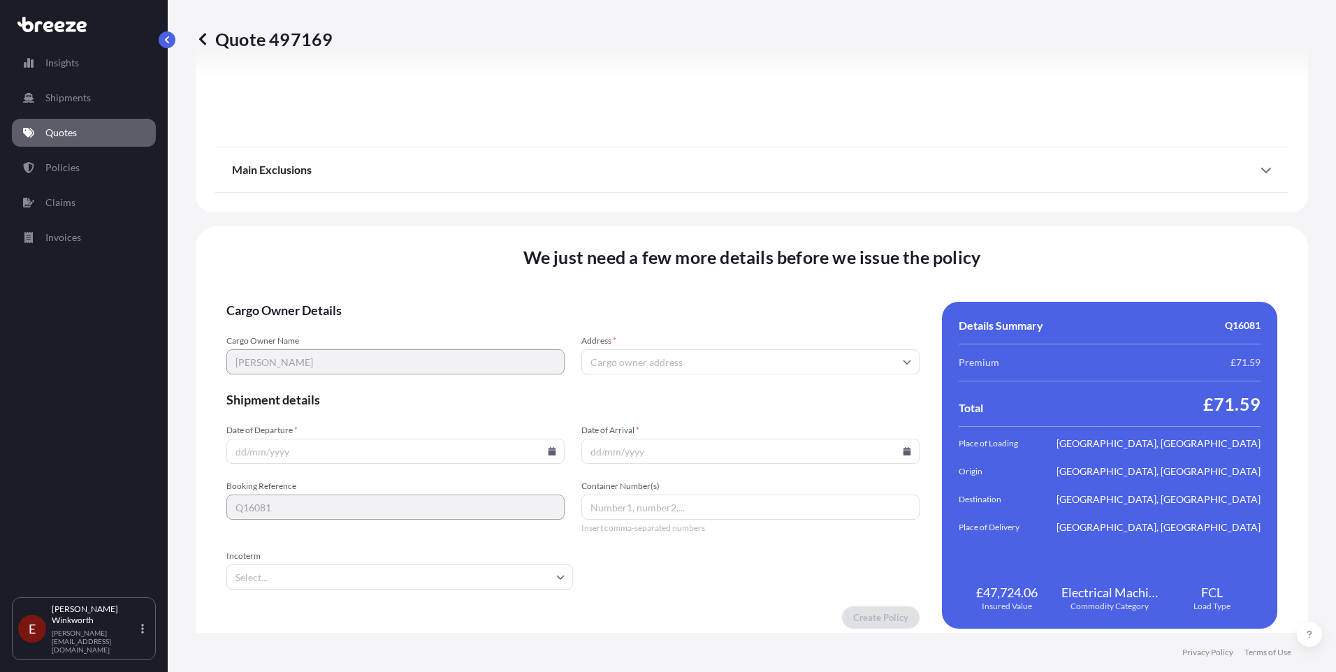
scroll to position [1822, 0]
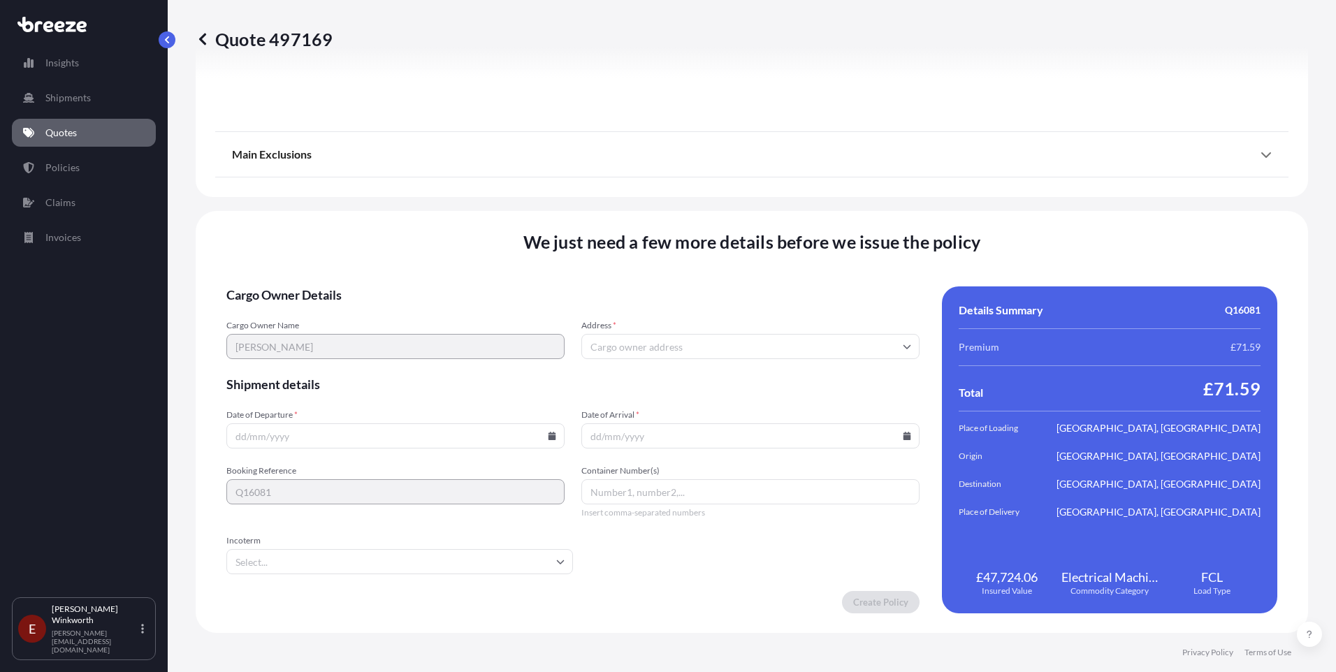
click at [591, 343] on input "Address *" at bounding box center [750, 346] width 338 height 25
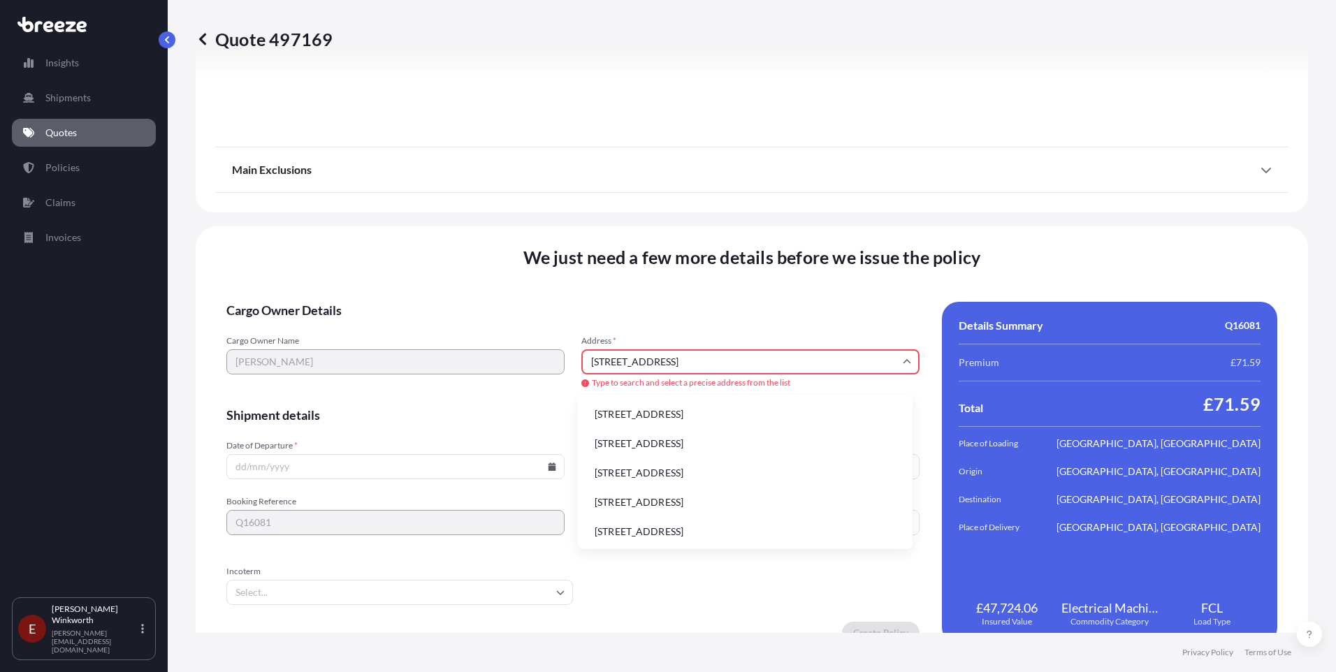
click at [673, 414] on li "[STREET_ADDRESS]" at bounding box center [745, 414] width 324 height 27
type input "[STREET_ADDRESS]"
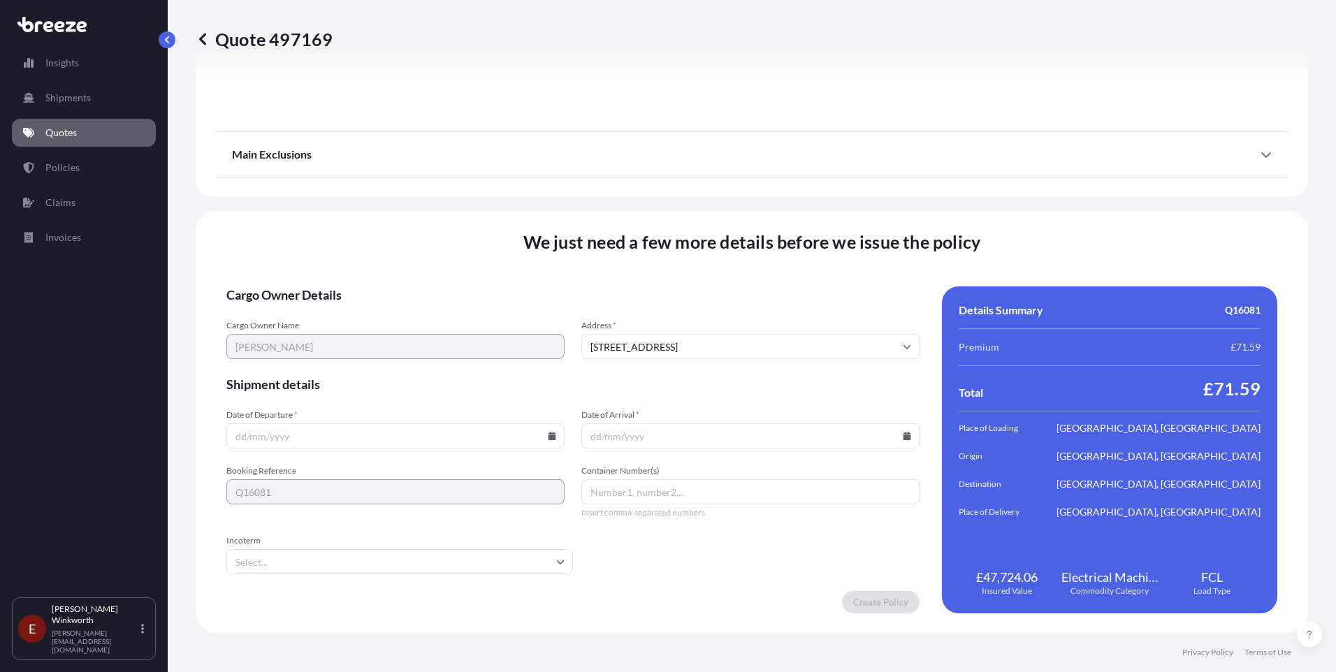
click at [549, 437] on icon at bounding box center [553, 436] width 8 height 8
click at [332, 263] on button "2" at bounding box center [329, 258] width 22 height 22
type input "[DATE]"
click at [904, 437] on icon at bounding box center [908, 436] width 8 height 8
click at [748, 335] on button "25" at bounding box center [745, 338] width 22 height 22
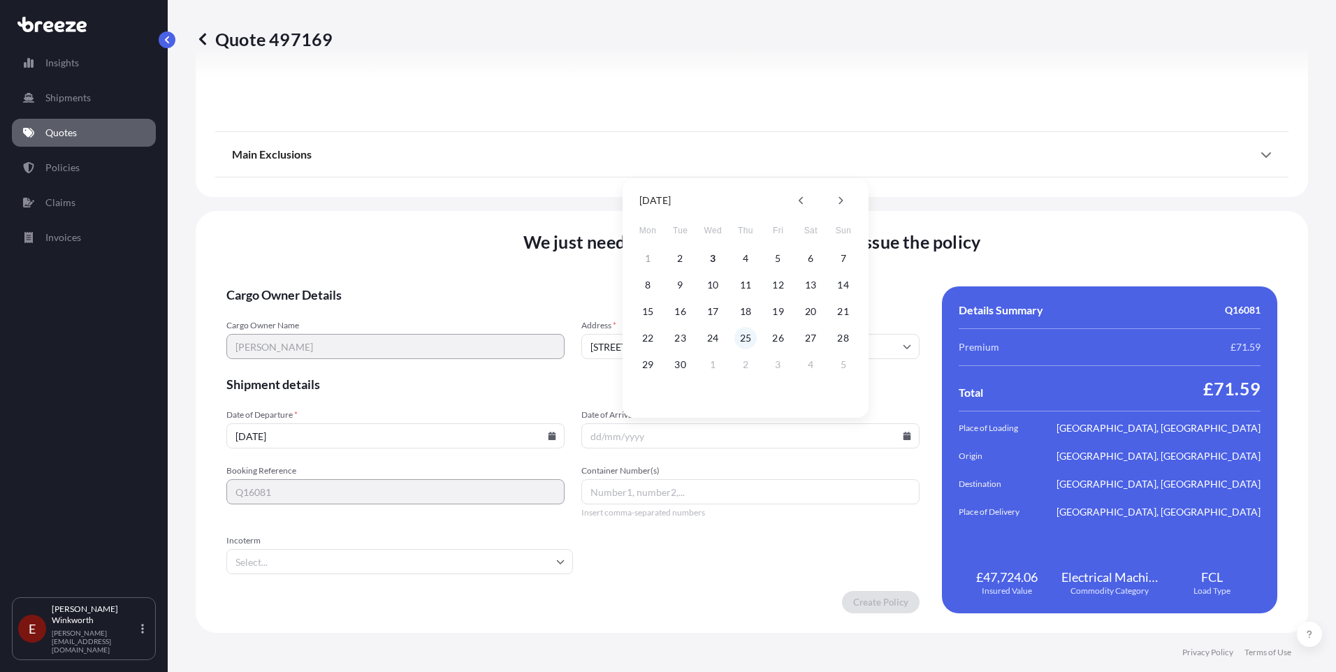
type input "[DATE]"
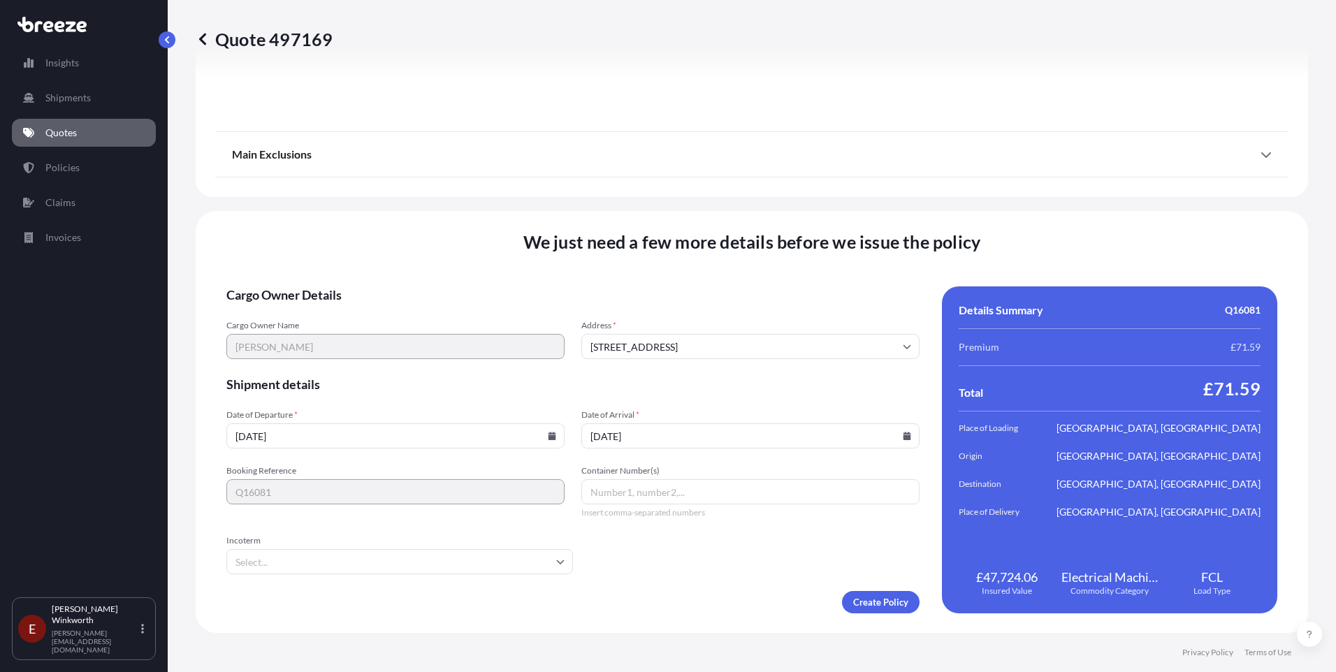
click at [590, 495] on input "Container Number(s)" at bounding box center [750, 491] width 338 height 25
type input "TGBU5937859"
click at [555, 566] on input "Incoterm" at bounding box center [399, 561] width 347 height 25
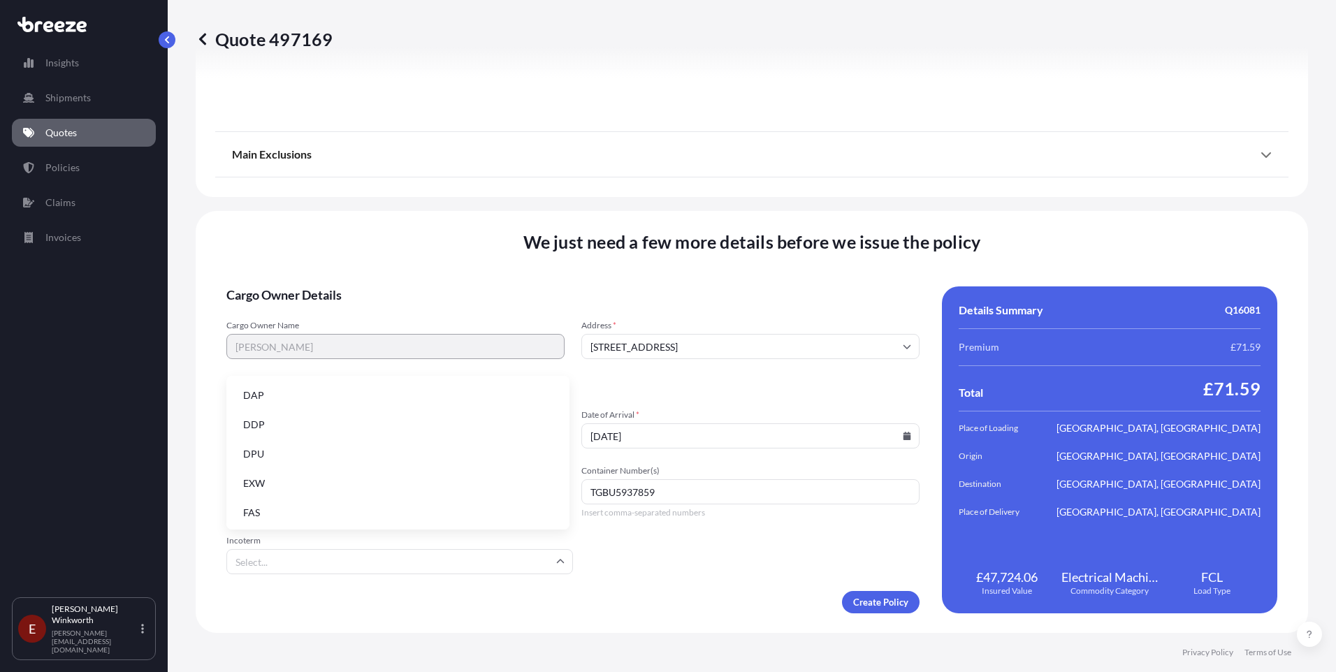
scroll to position [140, 0]
click at [279, 461] on li "EXW" at bounding box center [398, 460] width 332 height 27
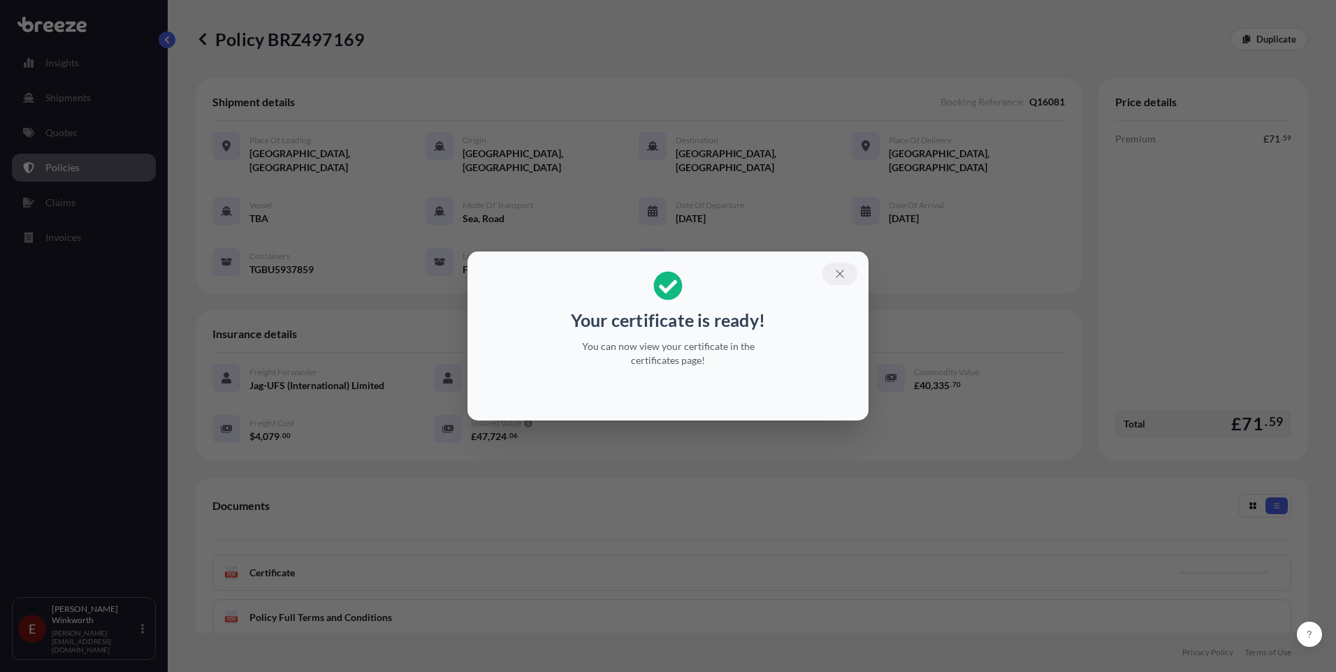
click at [840, 276] on icon "button" at bounding box center [840, 274] width 13 height 13
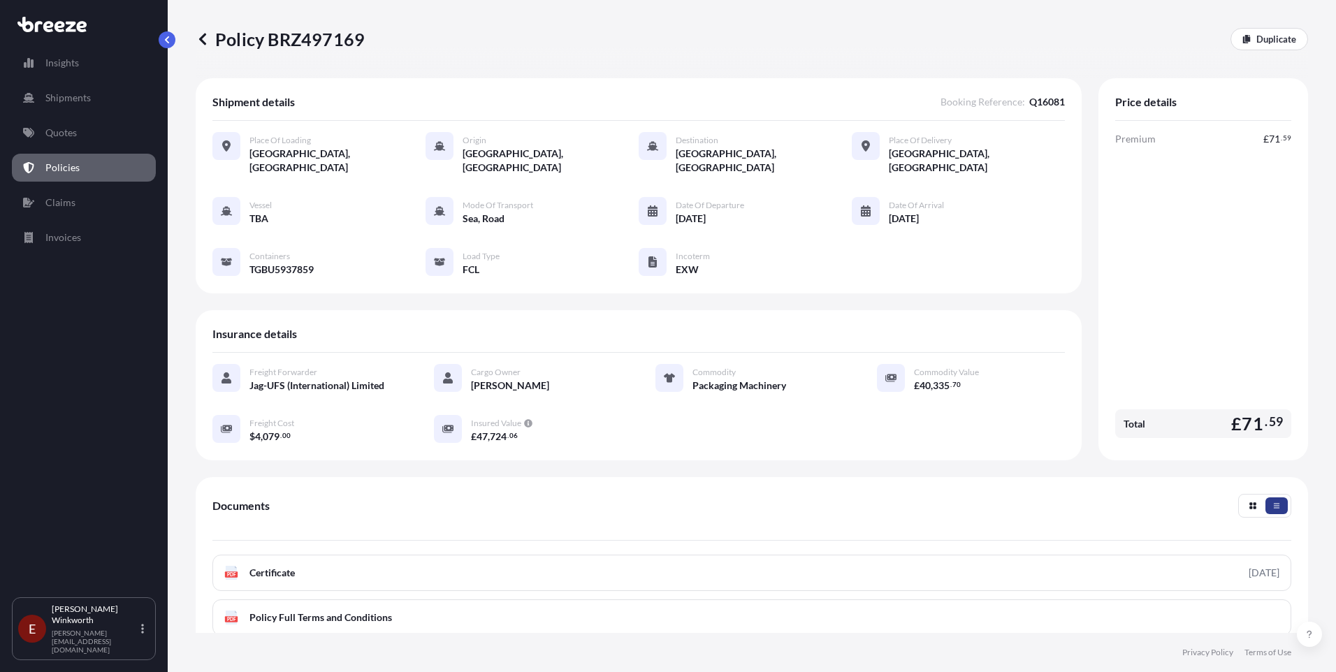
click at [1273, 502] on icon "button" at bounding box center [1277, 506] width 8 height 8
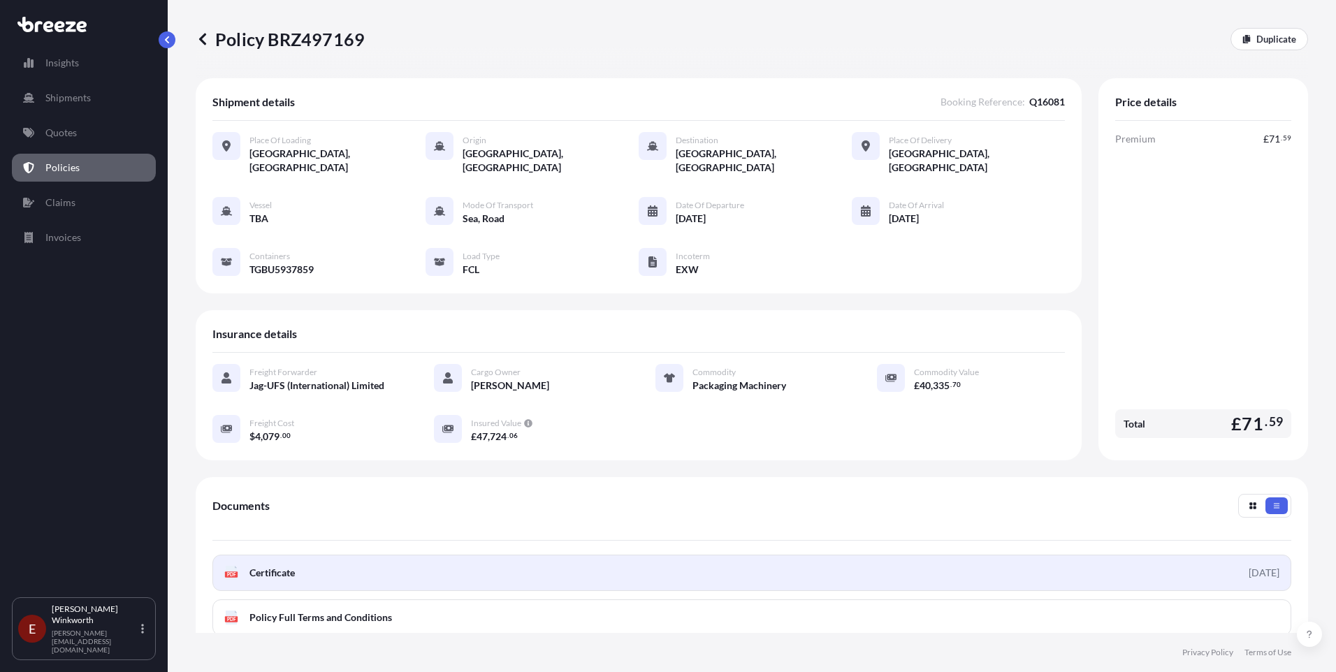
click at [284, 566] on span "Certificate" at bounding box center [271, 573] width 45 height 14
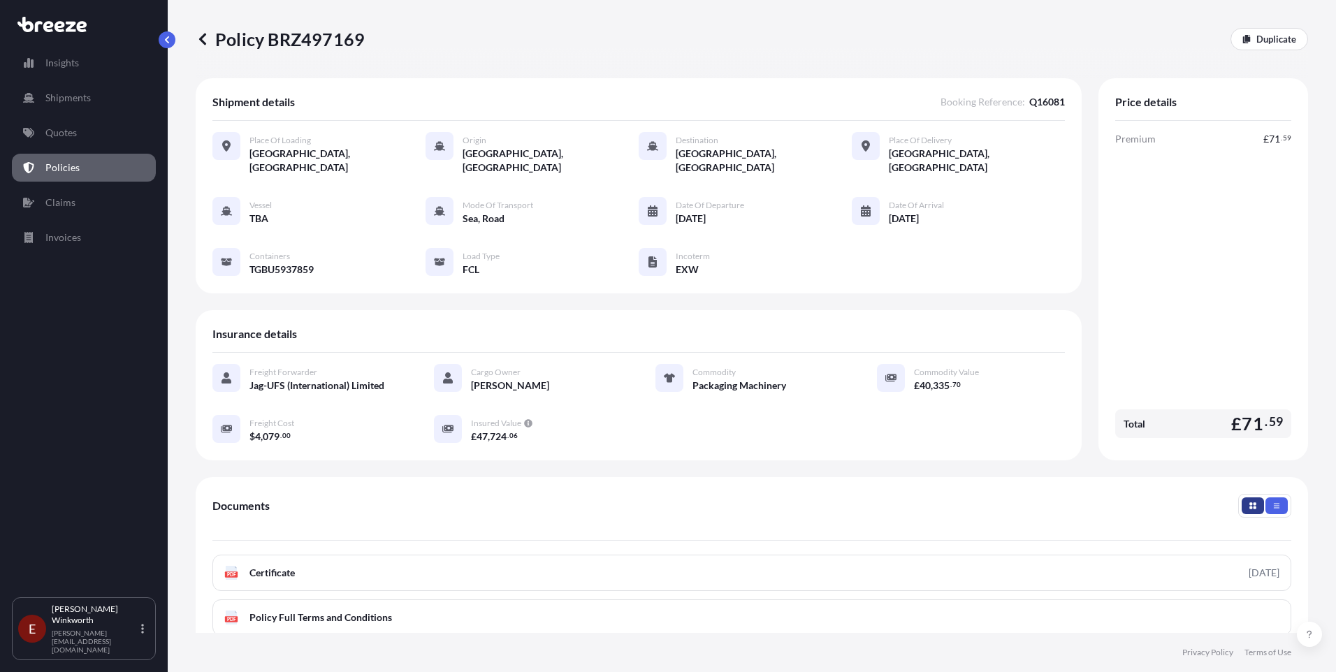
click at [1247, 498] on button "button" at bounding box center [1253, 506] width 22 height 17
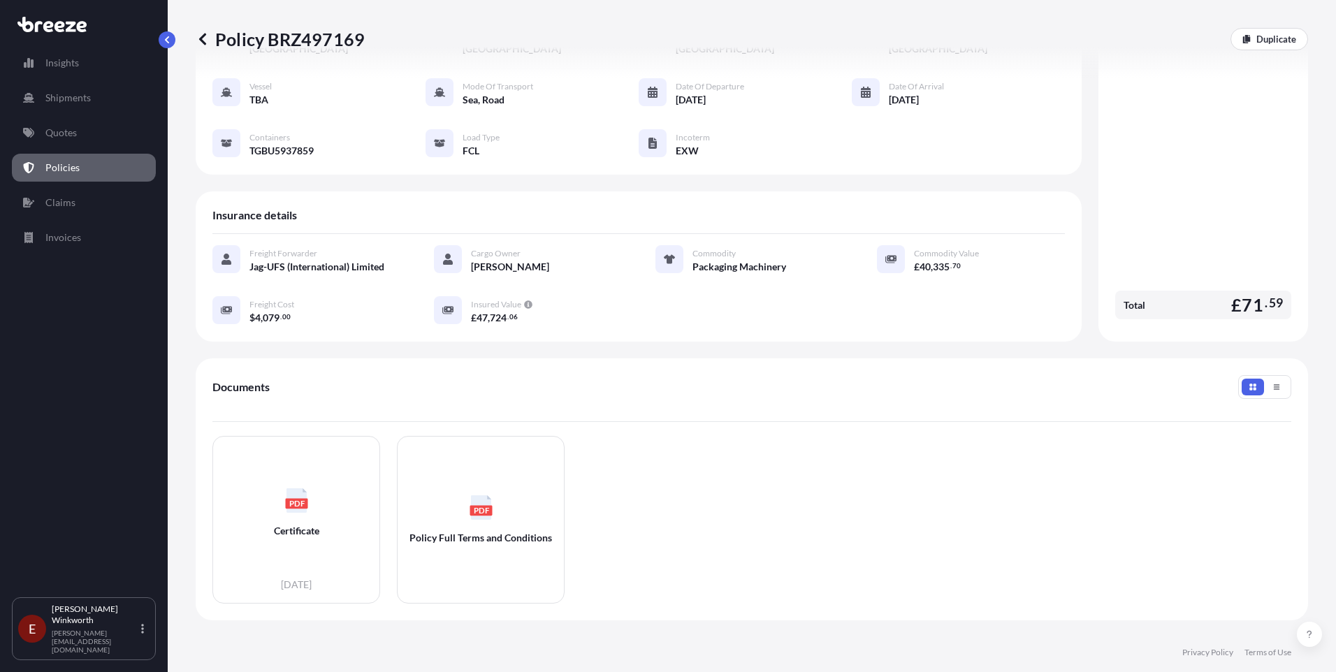
scroll to position [140, 0]
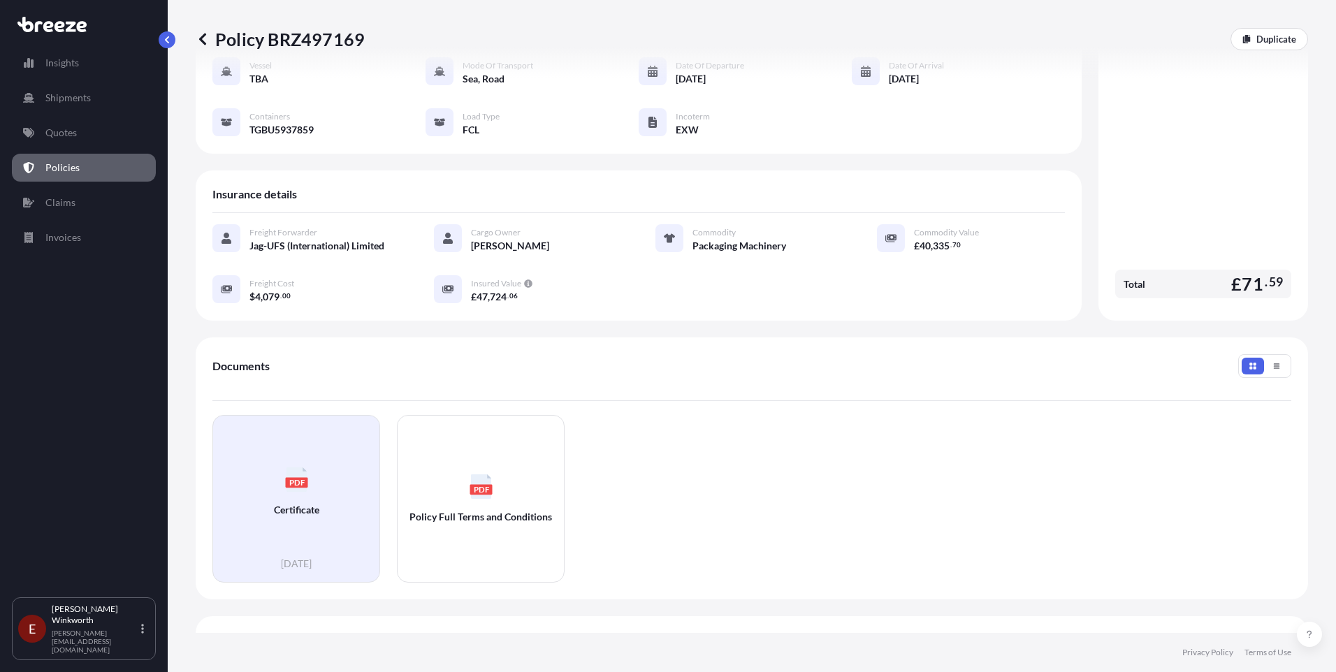
click at [296, 477] on text "PDF" at bounding box center [297, 481] width 16 height 9
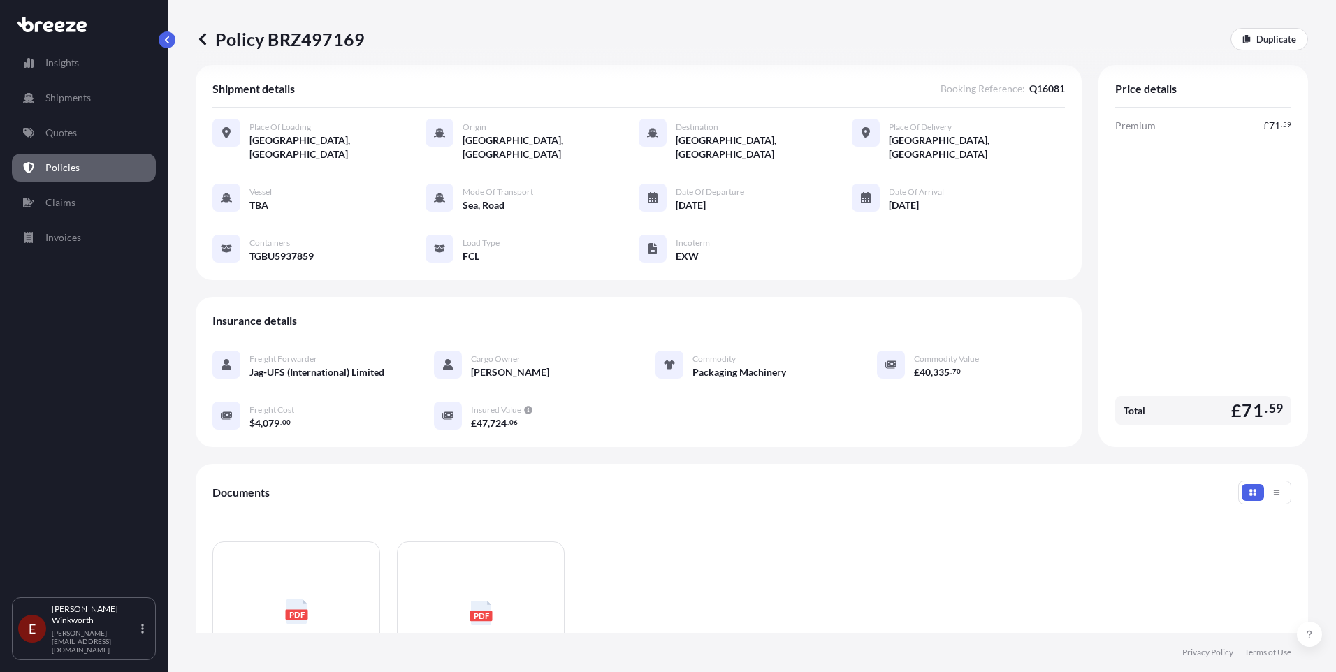
scroll to position [0, 0]
